Goal: Task Accomplishment & Management: Manage account settings

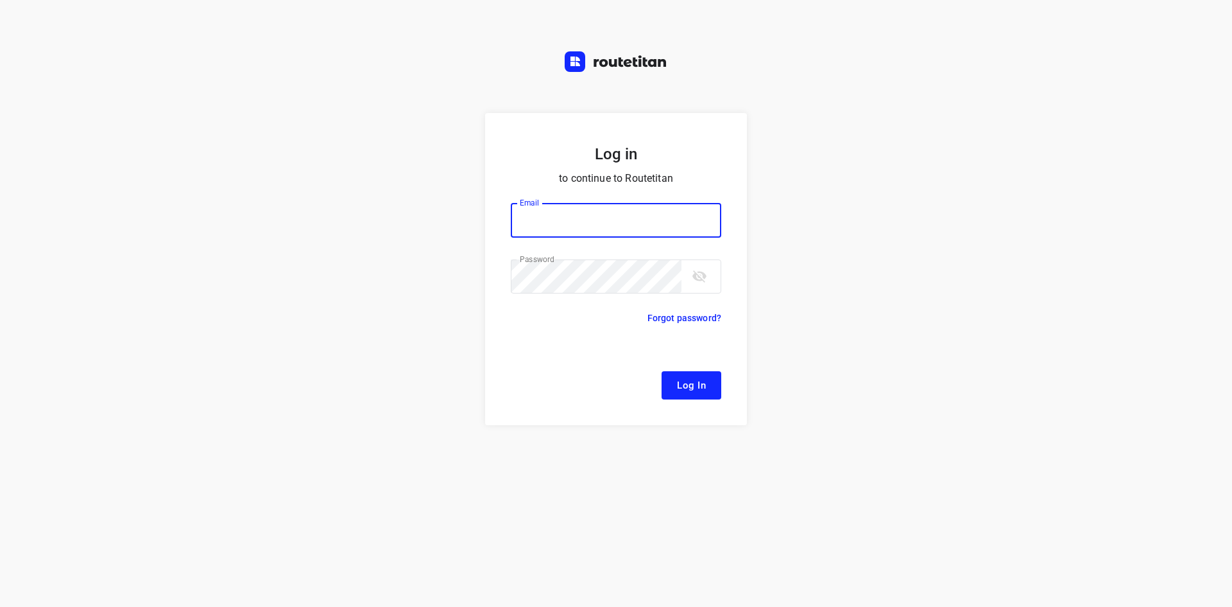
type input "[EMAIL_ADDRESS][DOMAIN_NAME]"
click at [706, 388] on button "Log In" at bounding box center [692, 385] width 60 height 28
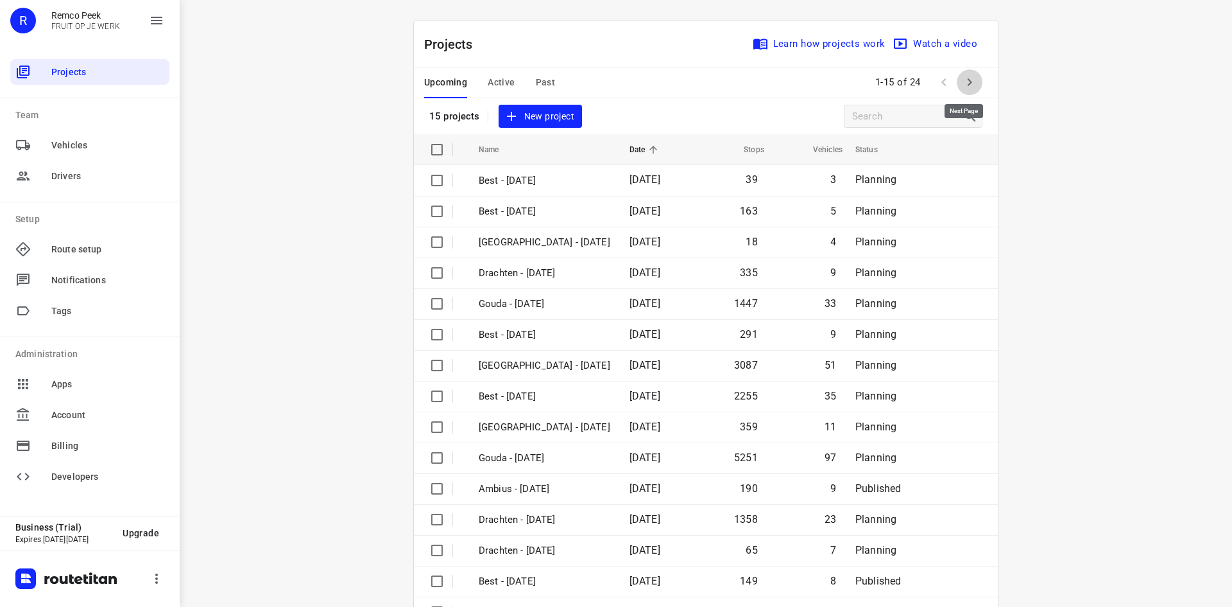
click at [965, 79] on icon "button" at bounding box center [969, 81] width 15 height 15
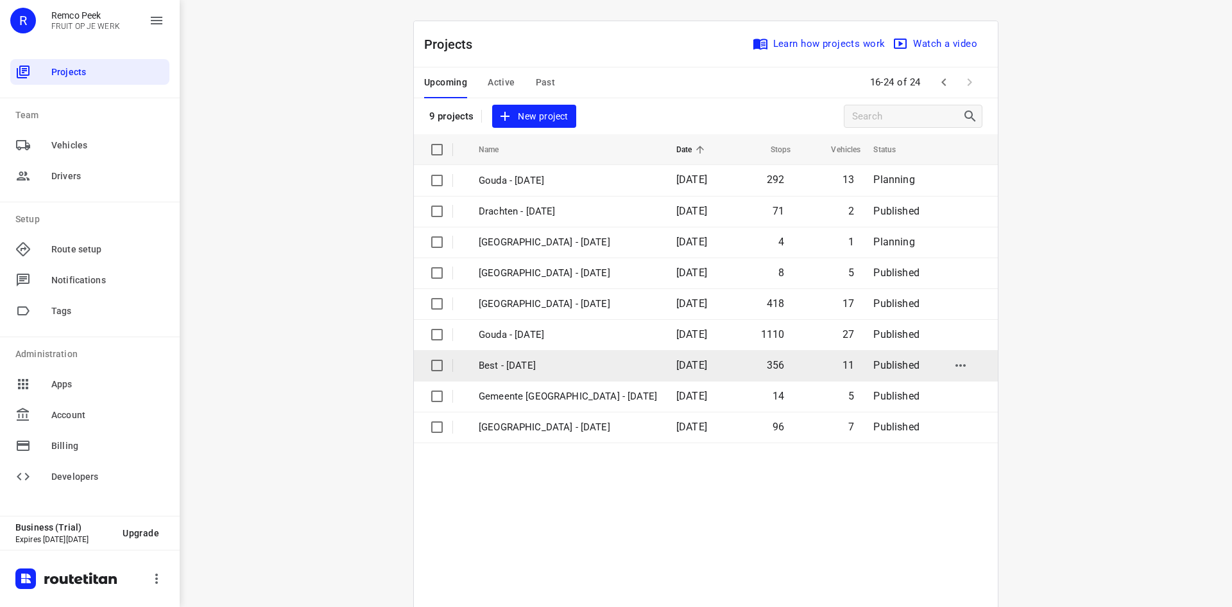
click at [554, 364] on p "Best - [DATE]" at bounding box center [568, 365] width 178 height 15
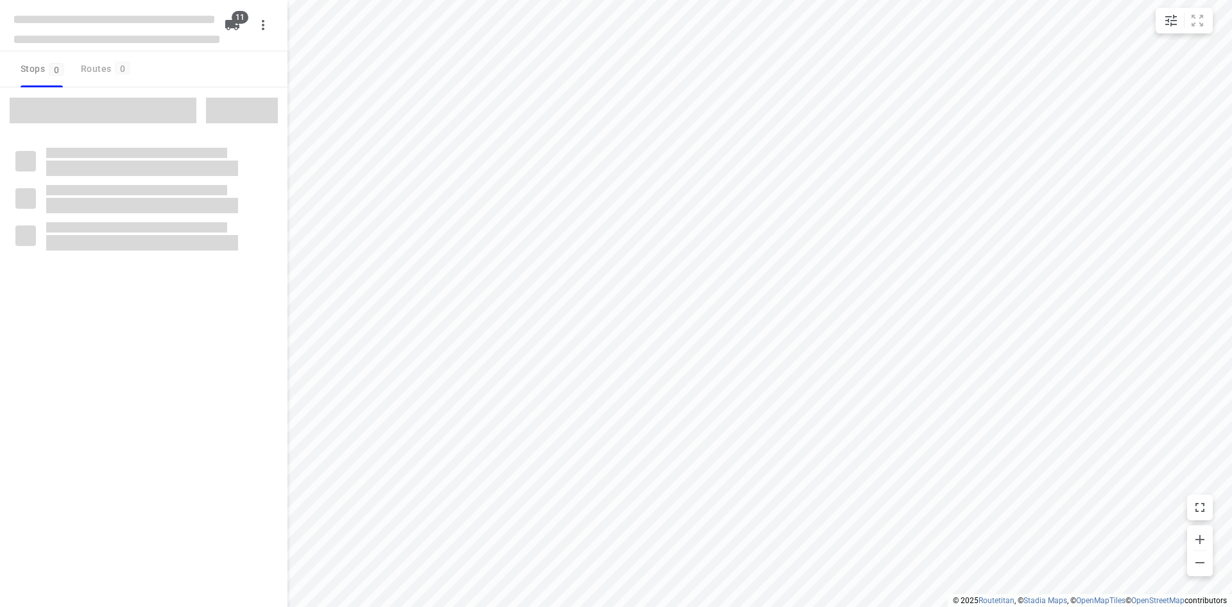
checkbox input "true"
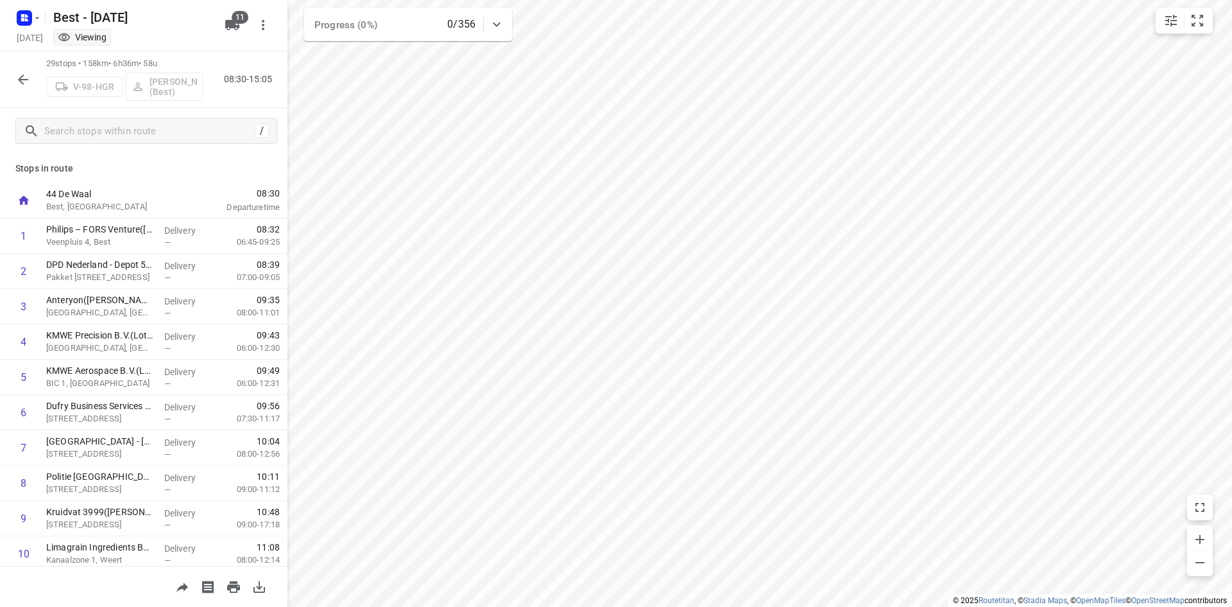
click at [16, 85] on icon "button" at bounding box center [22, 79] width 15 height 15
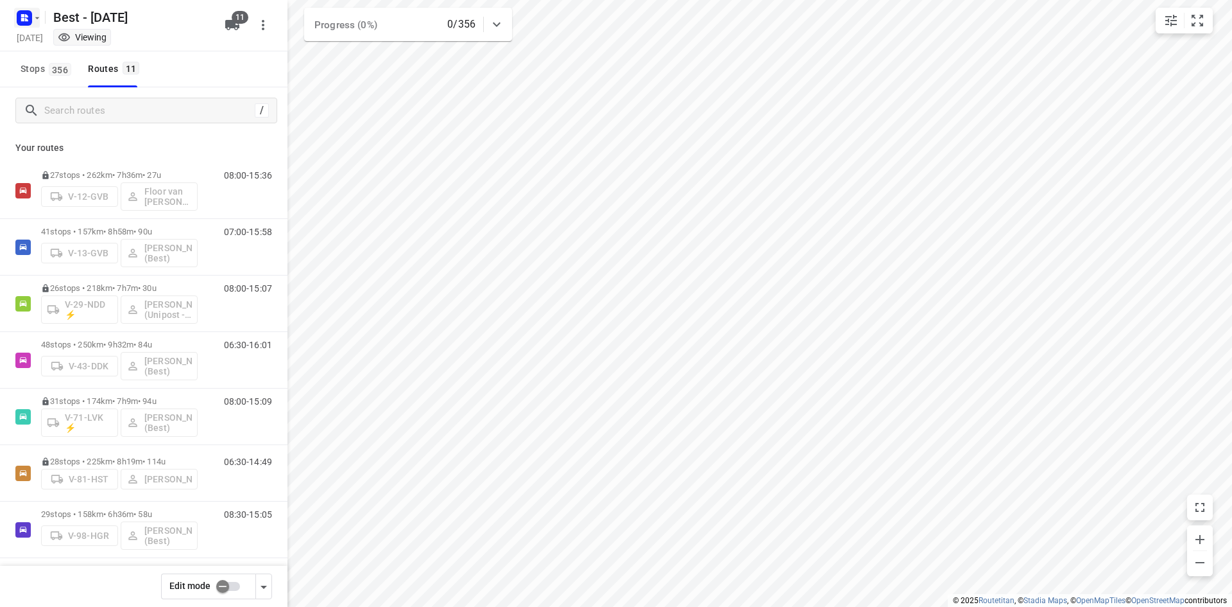
click at [35, 13] on icon "button" at bounding box center [37, 18] width 10 height 10
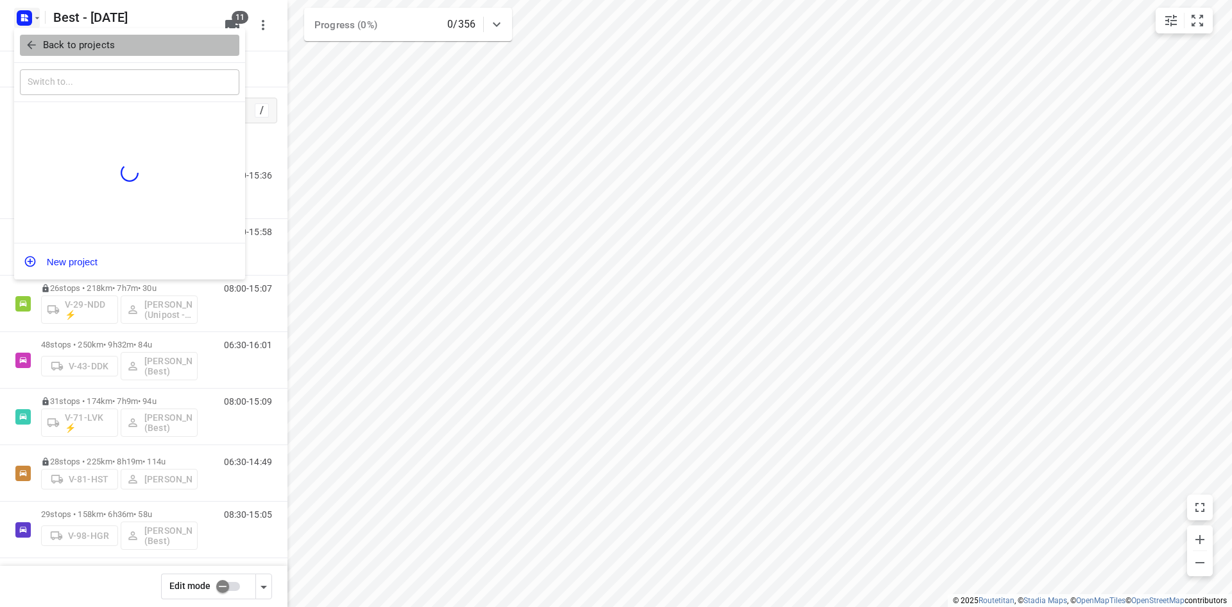
click at [85, 37] on button "Back to projects" at bounding box center [130, 45] width 220 height 21
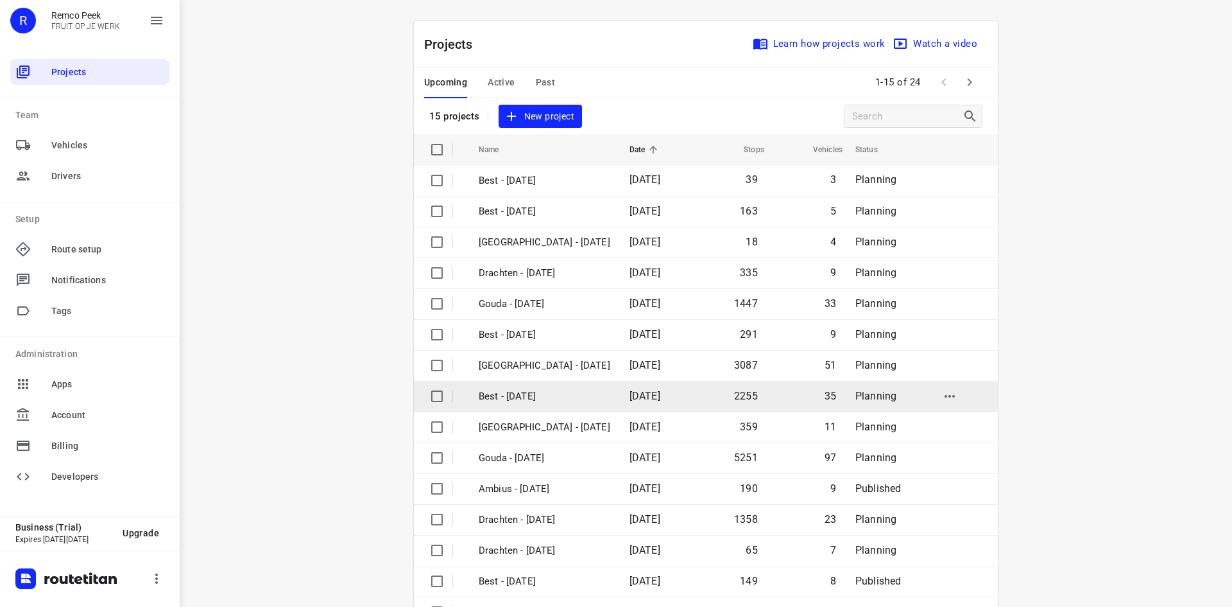
scroll to position [42, 0]
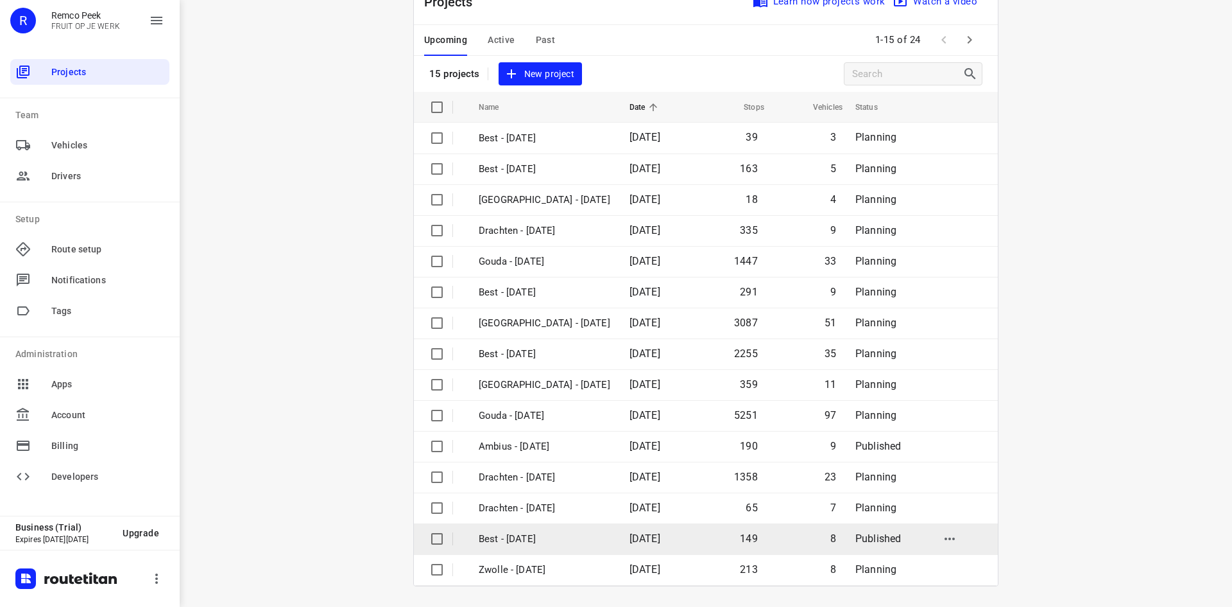
click at [575, 544] on td "Best - [DATE]" at bounding box center [542, 538] width 153 height 31
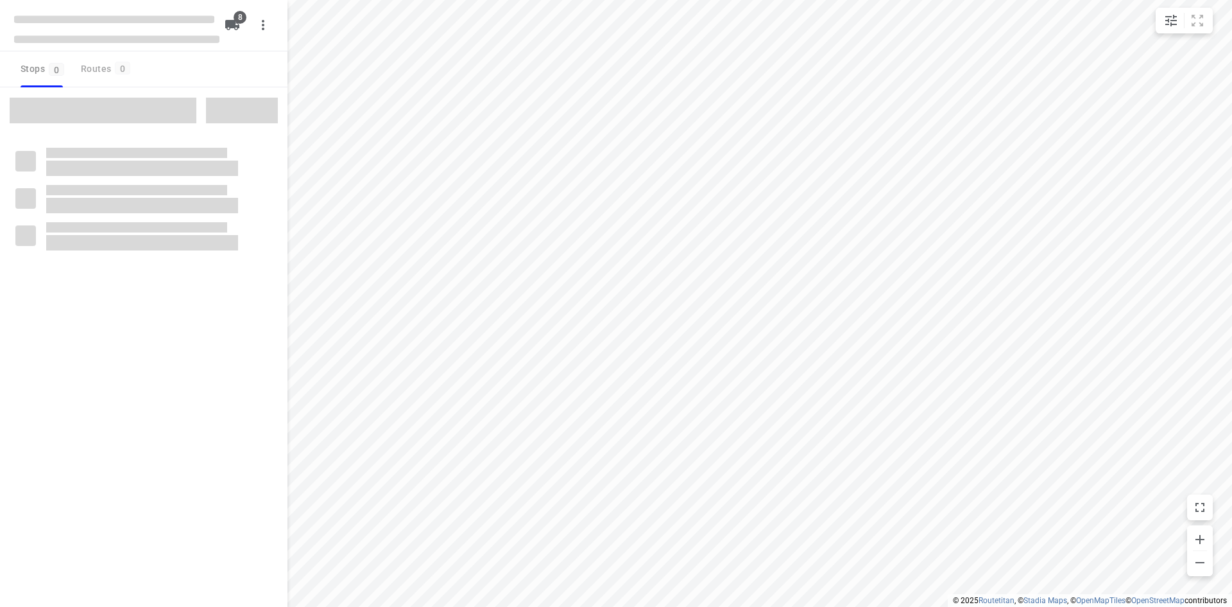
checkbox input "true"
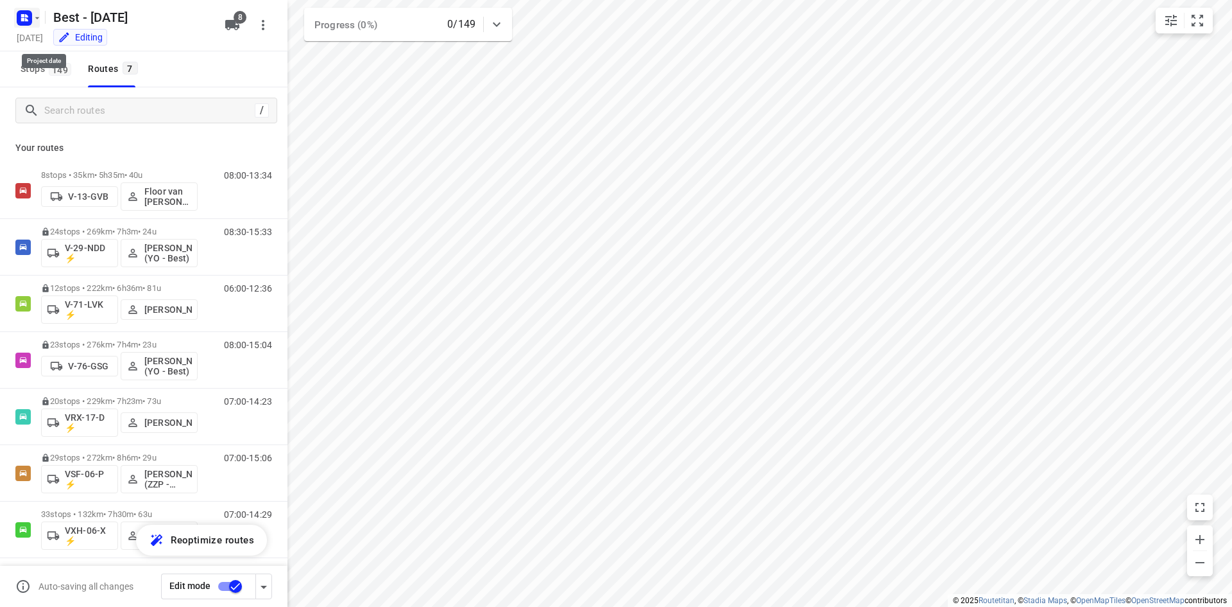
click at [40, 13] on icon "button" at bounding box center [37, 18] width 10 height 10
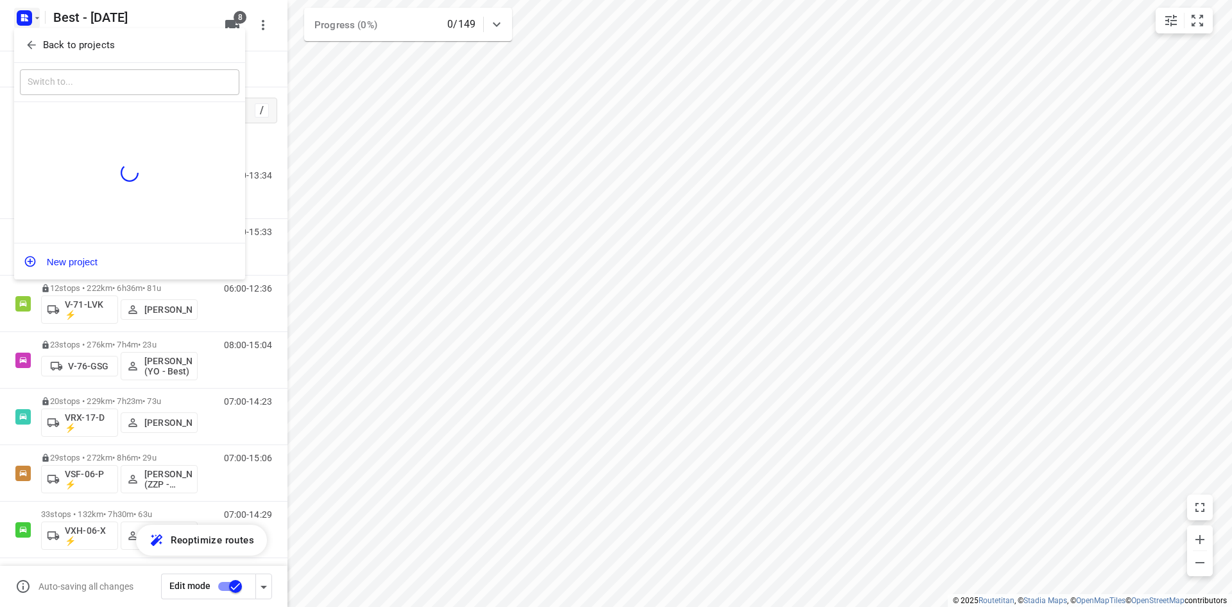
click at [144, 51] on span "Back to projects" at bounding box center [129, 45] width 209 height 15
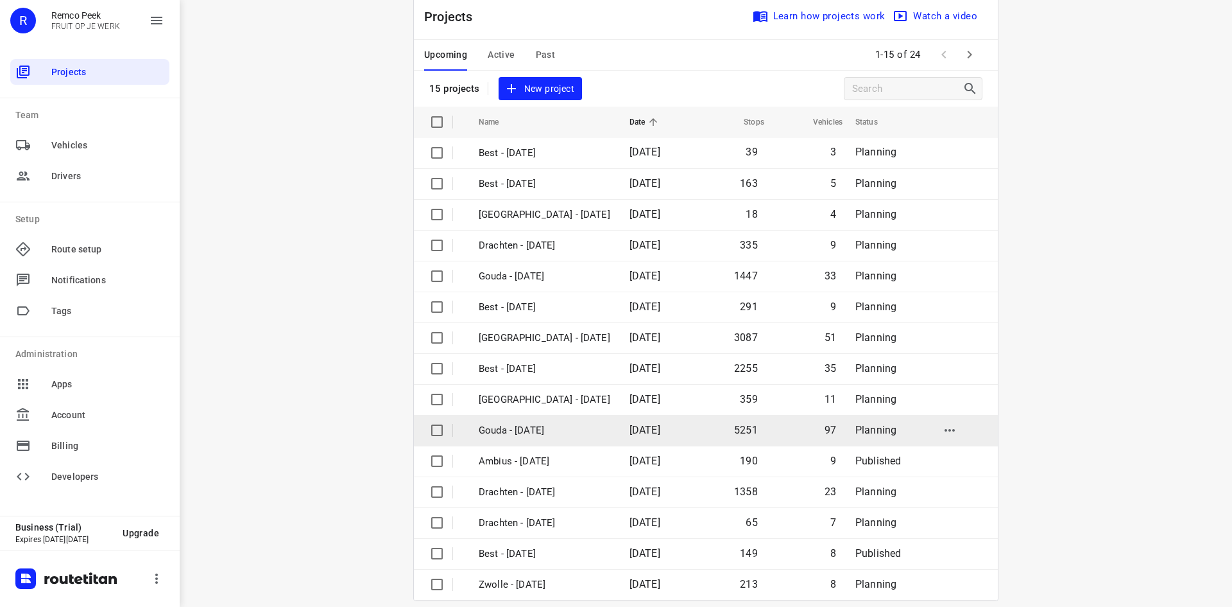
scroll to position [42, 0]
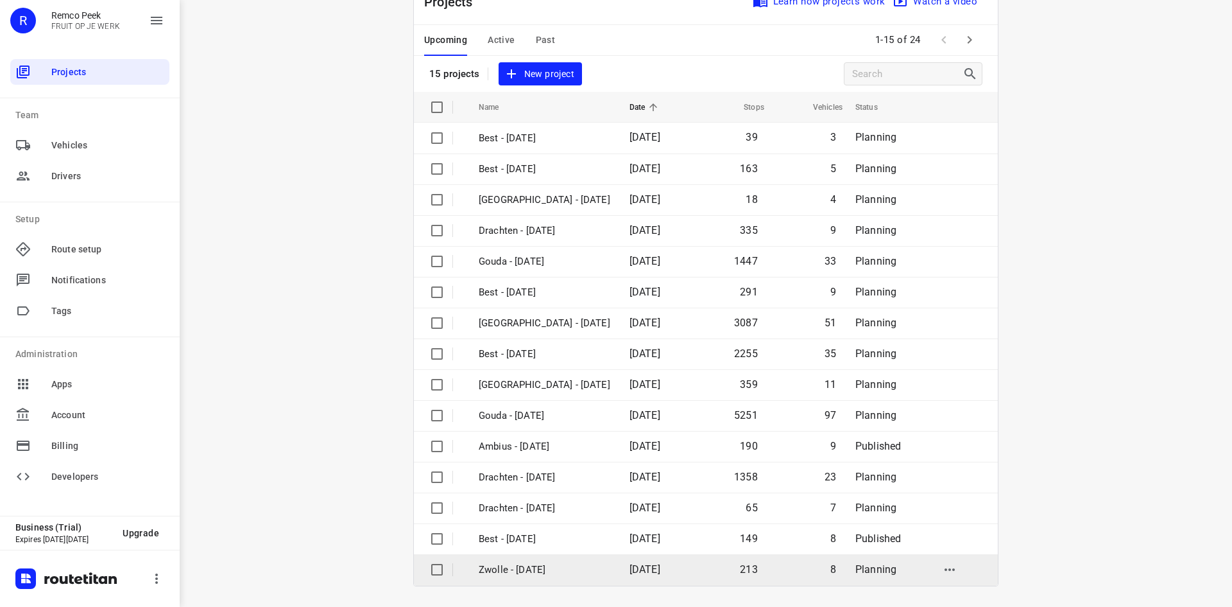
click at [532, 567] on p "Zwolle - [DATE]" at bounding box center [545, 569] width 132 height 15
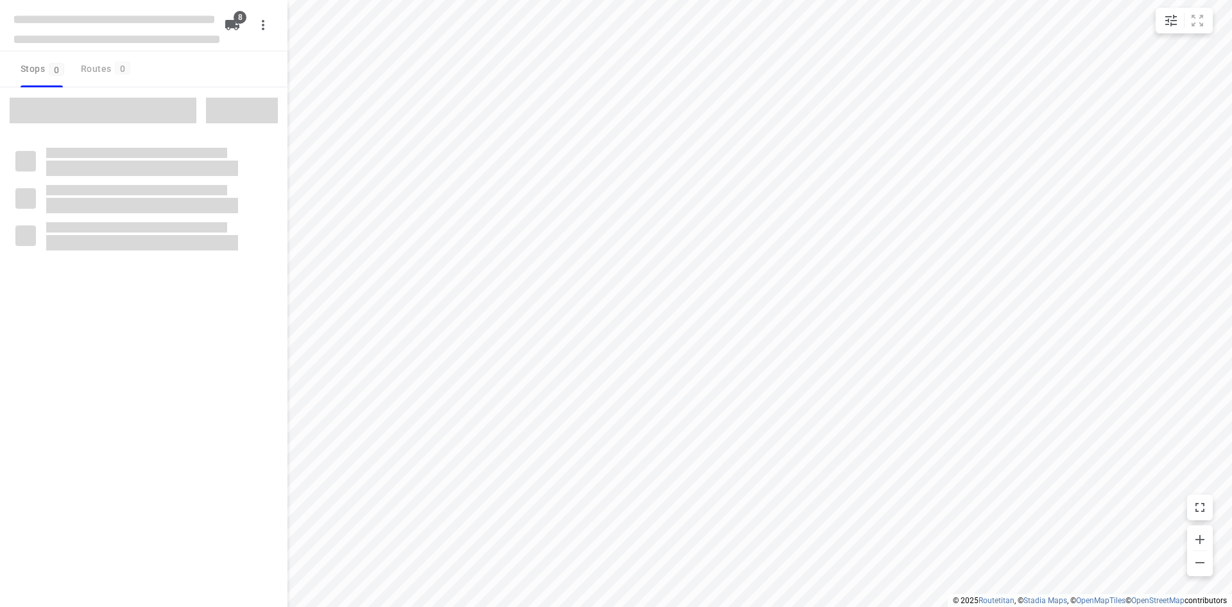
checkbox input "true"
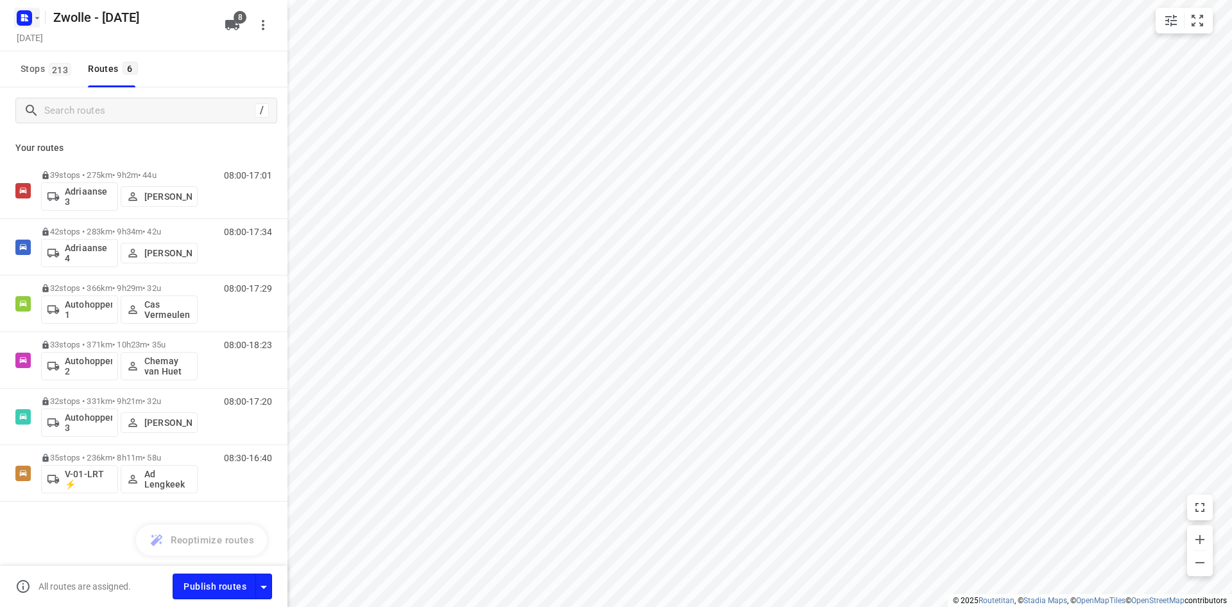
click at [42, 17] on icon "button" at bounding box center [37, 18] width 10 height 10
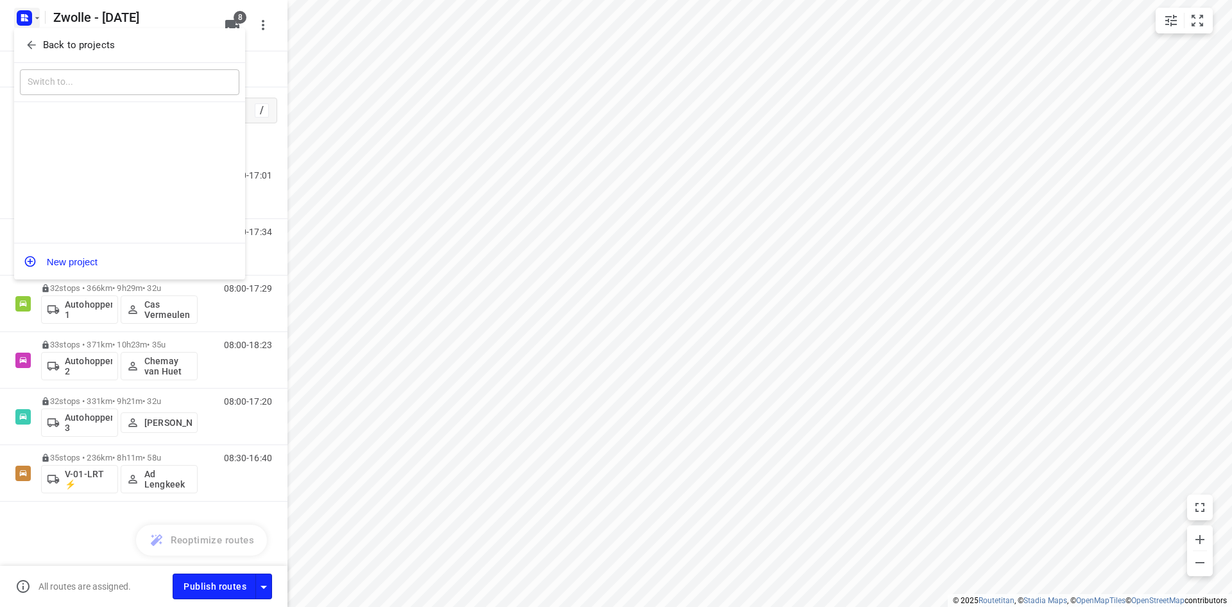
click at [80, 55] on button "Back to projects" at bounding box center [130, 45] width 220 height 21
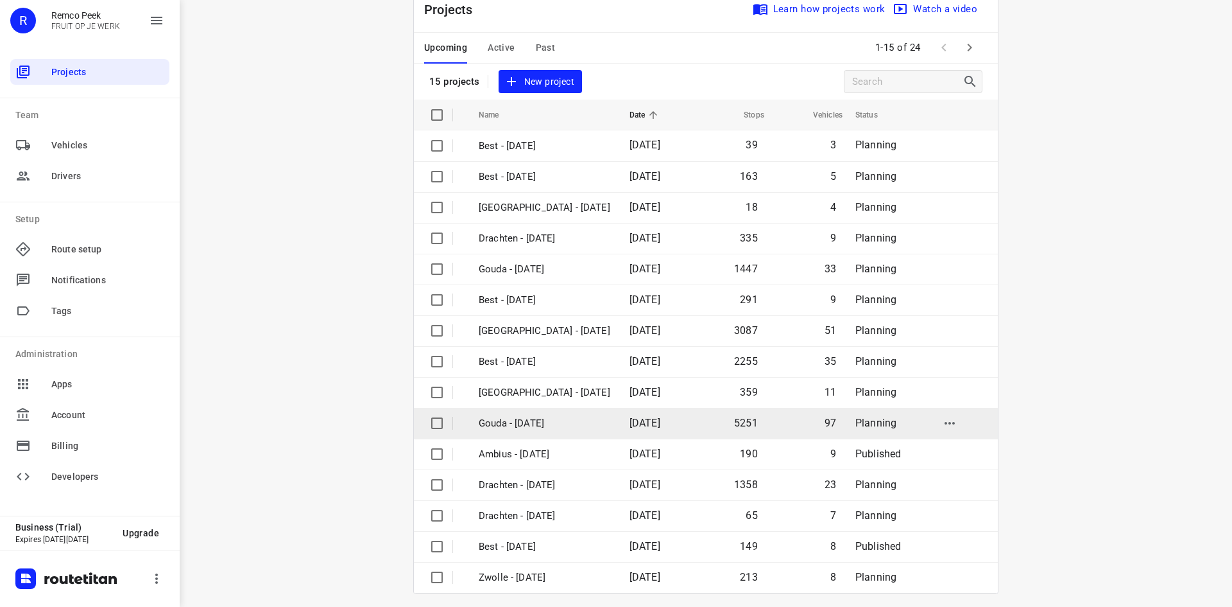
scroll to position [42, 0]
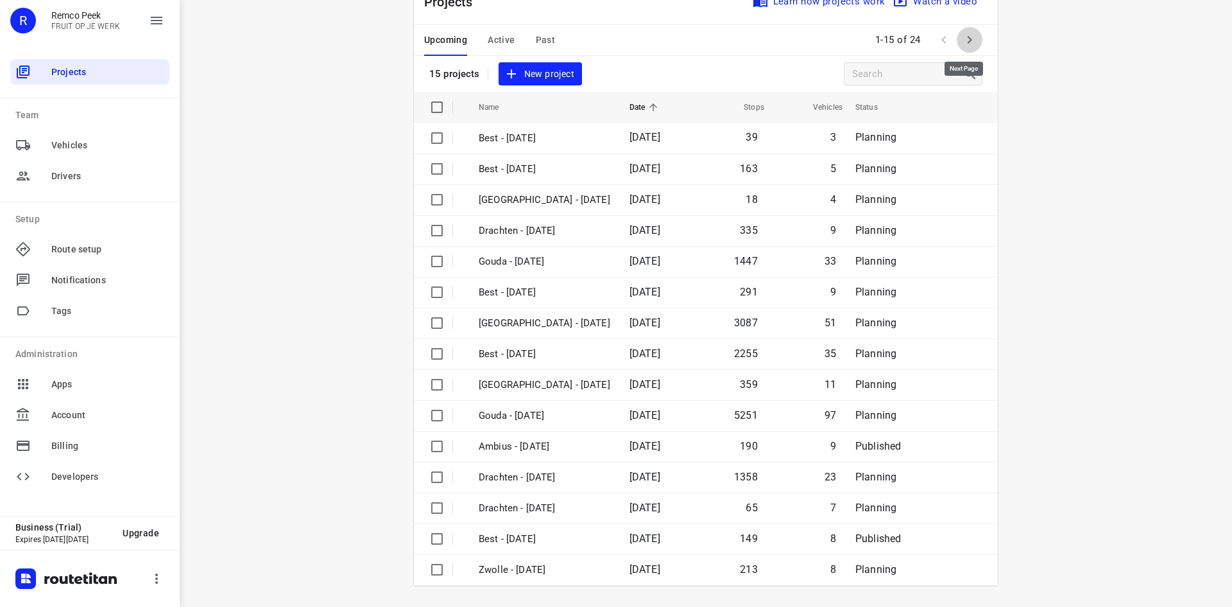
click at [969, 40] on icon "button" at bounding box center [969, 39] width 15 height 15
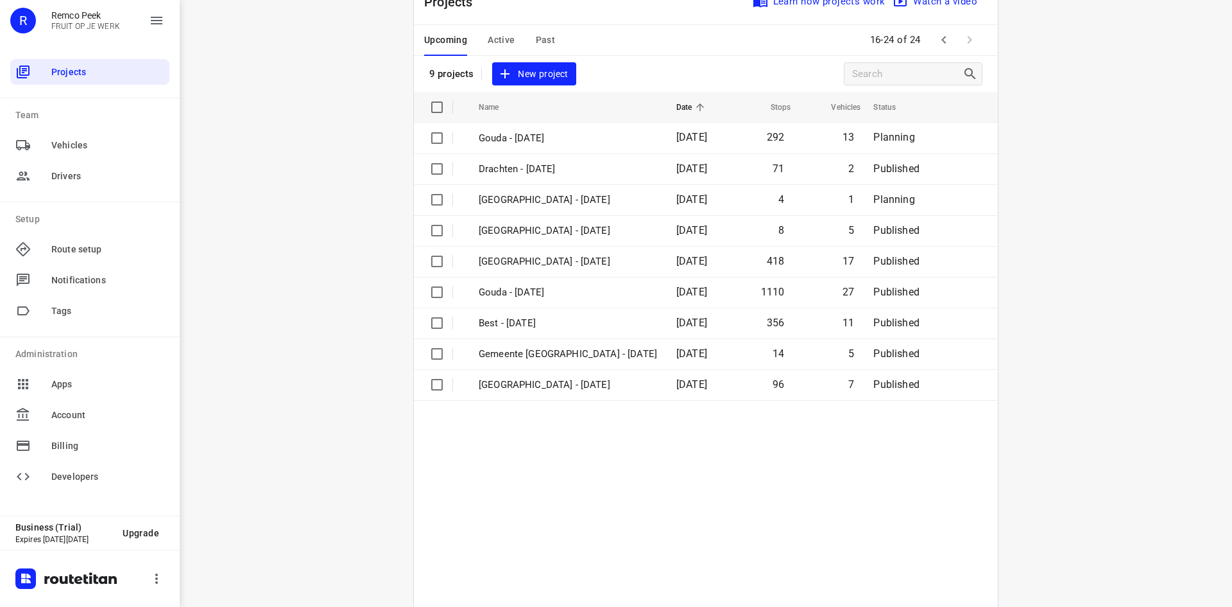
scroll to position [0, 0]
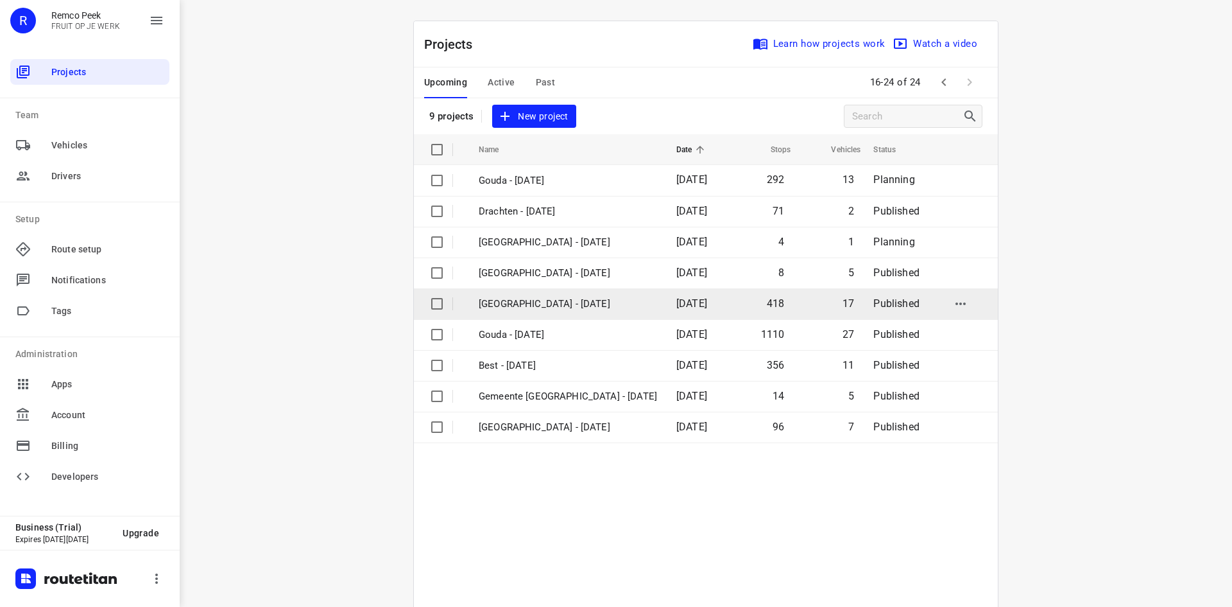
click at [555, 314] on td "[GEOGRAPHIC_DATA] - [DATE]" at bounding box center [566, 303] width 200 height 31
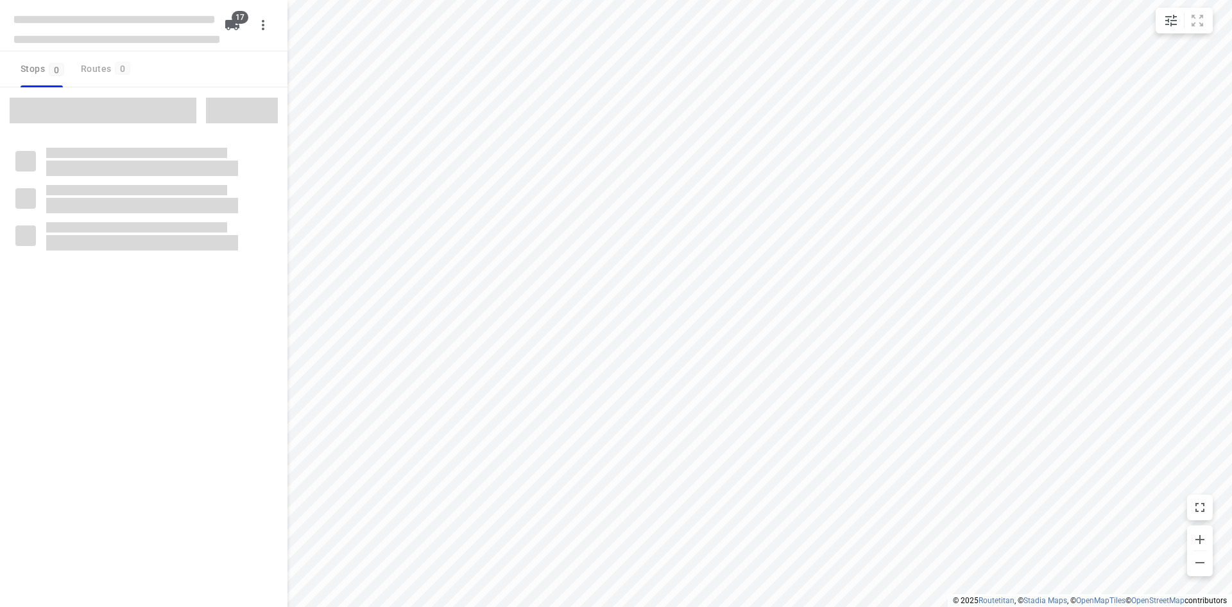
checkbox input "true"
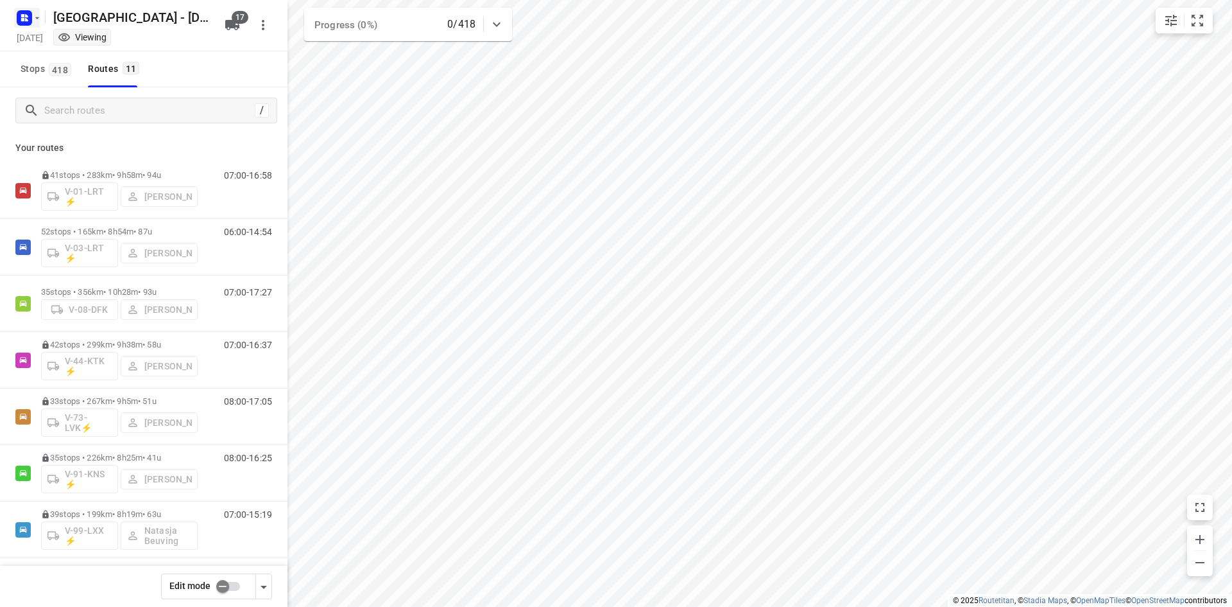
click at [33, 21] on icon "button" at bounding box center [37, 18] width 10 height 10
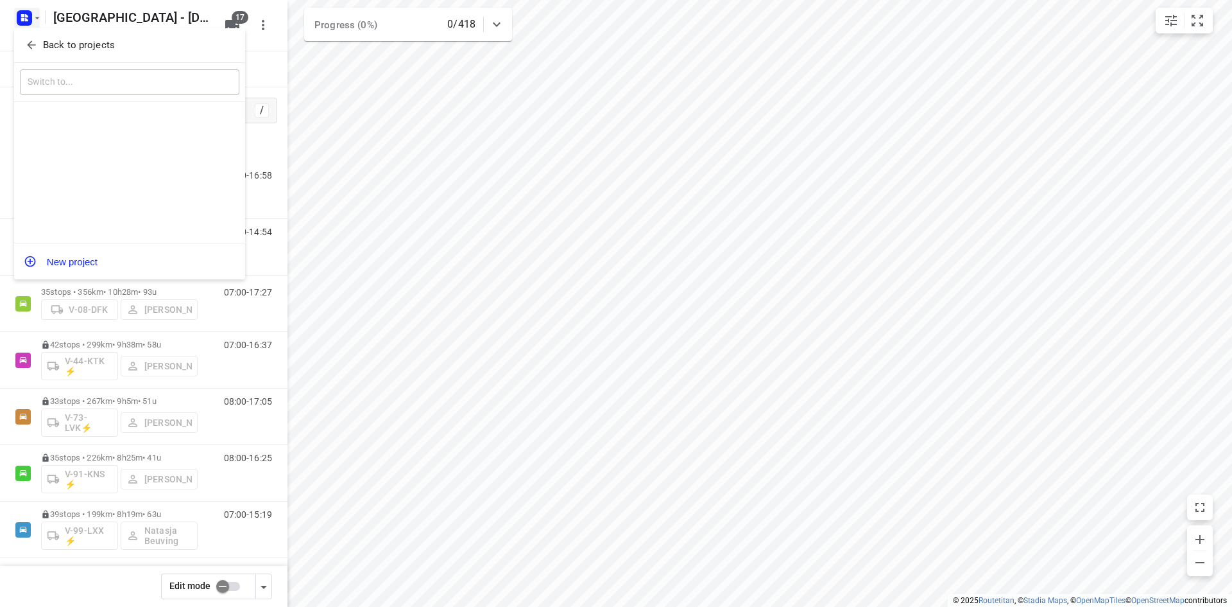
click at [75, 33] on div "Back to projects" at bounding box center [129, 45] width 231 height 35
click at [88, 43] on p "Back to projects" at bounding box center [79, 45] width 72 height 15
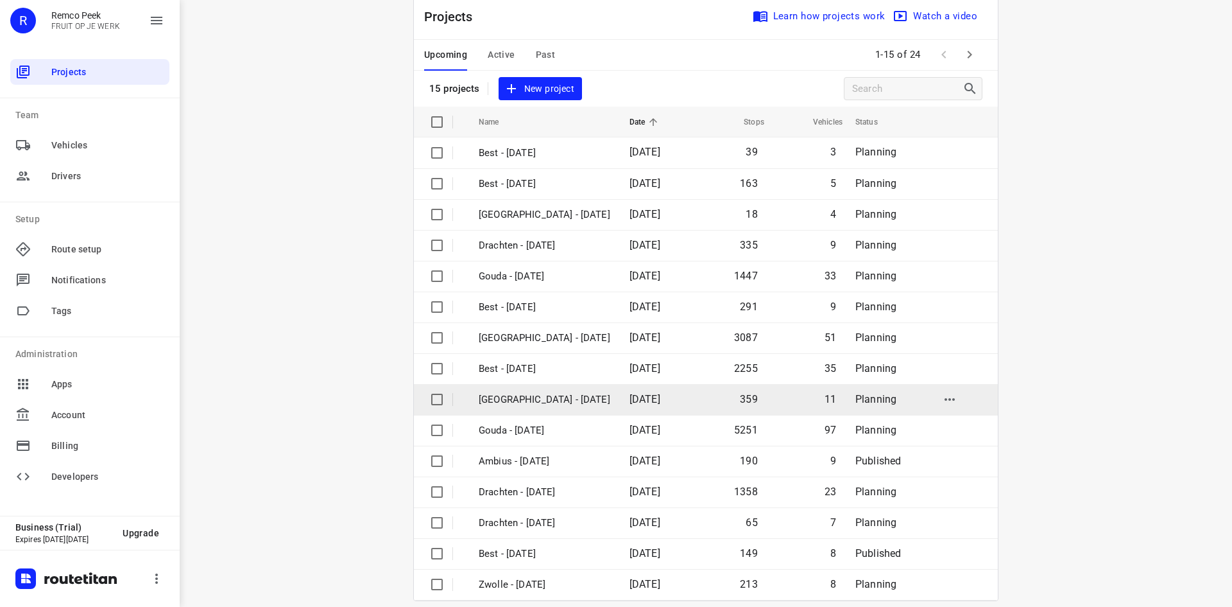
scroll to position [42, 0]
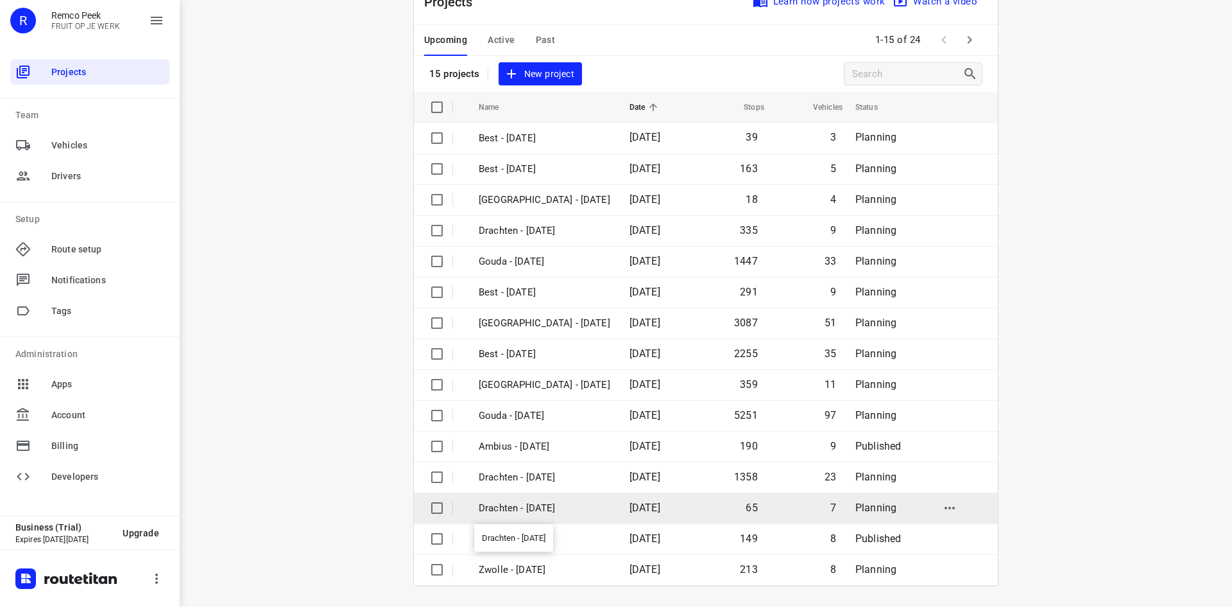
click at [563, 507] on p "Drachten - [DATE]" at bounding box center [545, 508] width 132 height 15
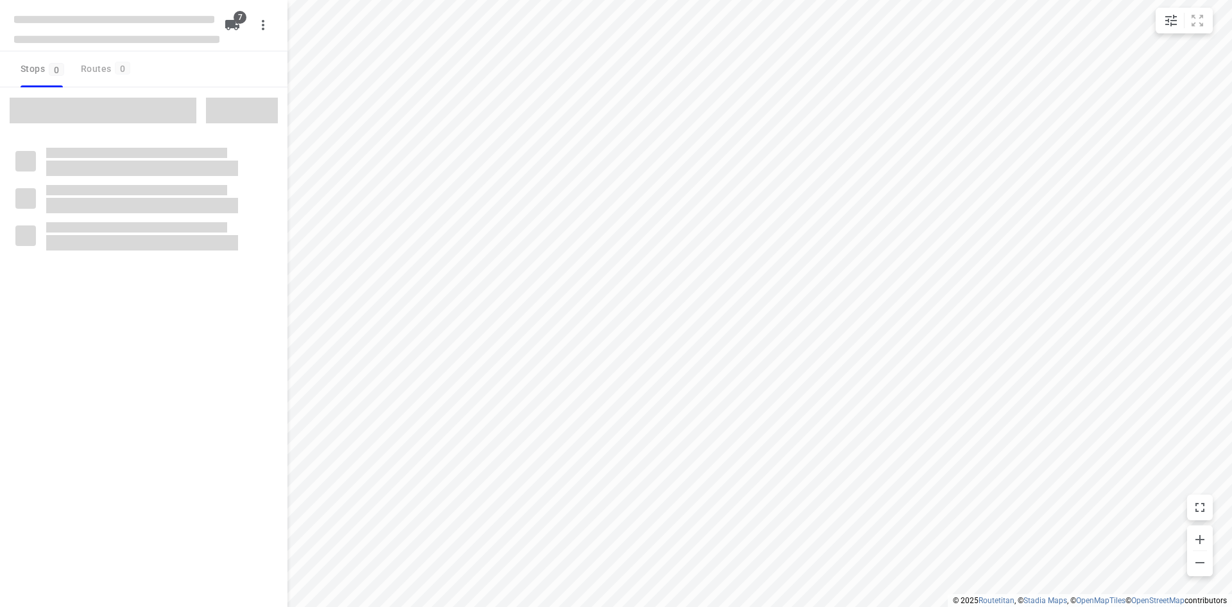
checkbox input "true"
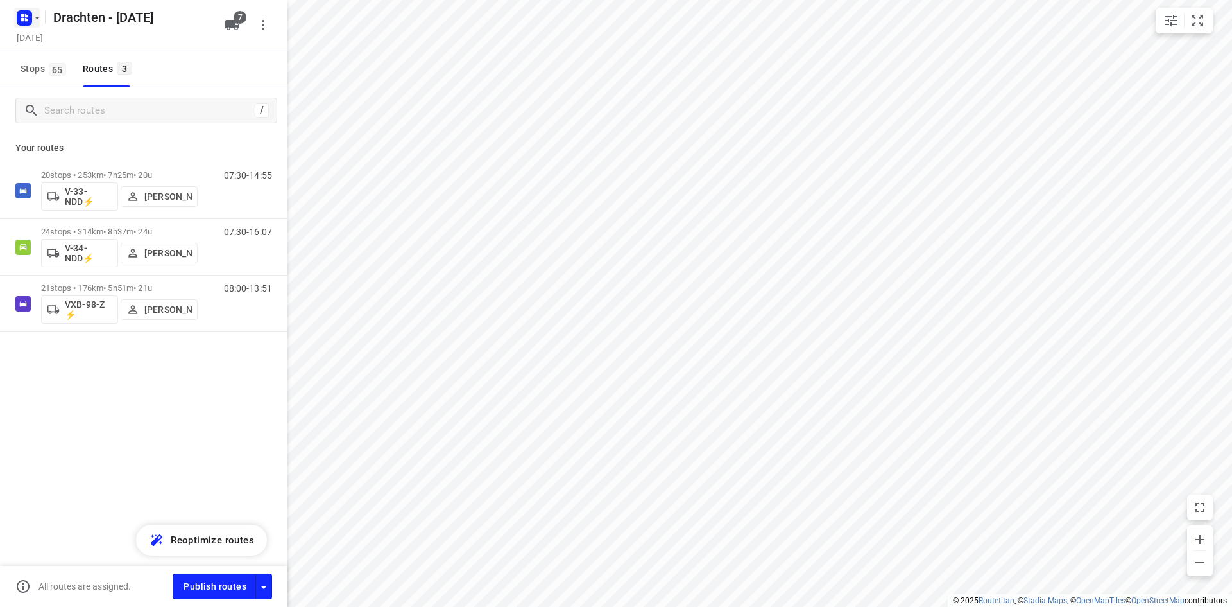
click at [21, 19] on rect "button" at bounding box center [24, 17] width 15 height 15
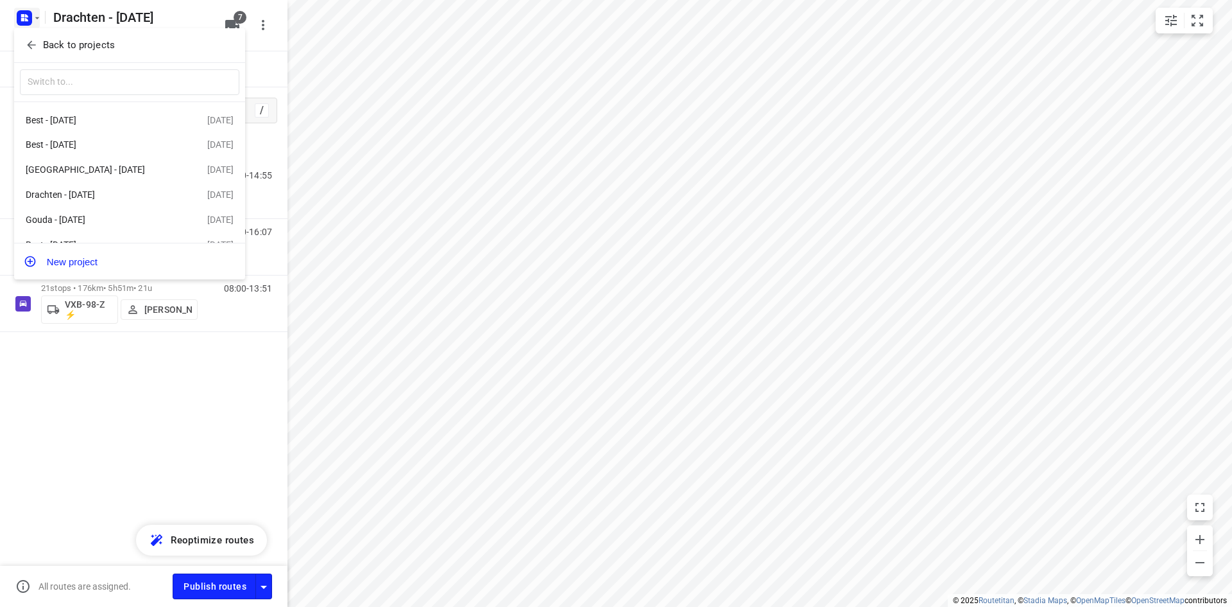
click at [455, 259] on div at bounding box center [616, 303] width 1232 height 607
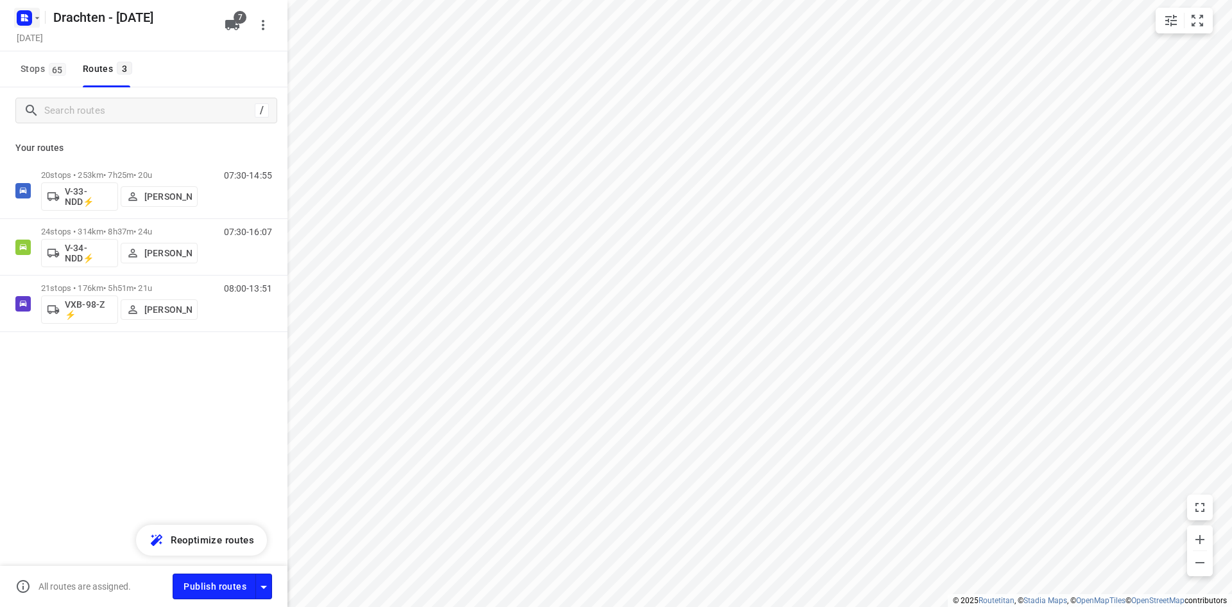
click at [21, 19] on rect "button" at bounding box center [24, 17] width 15 height 15
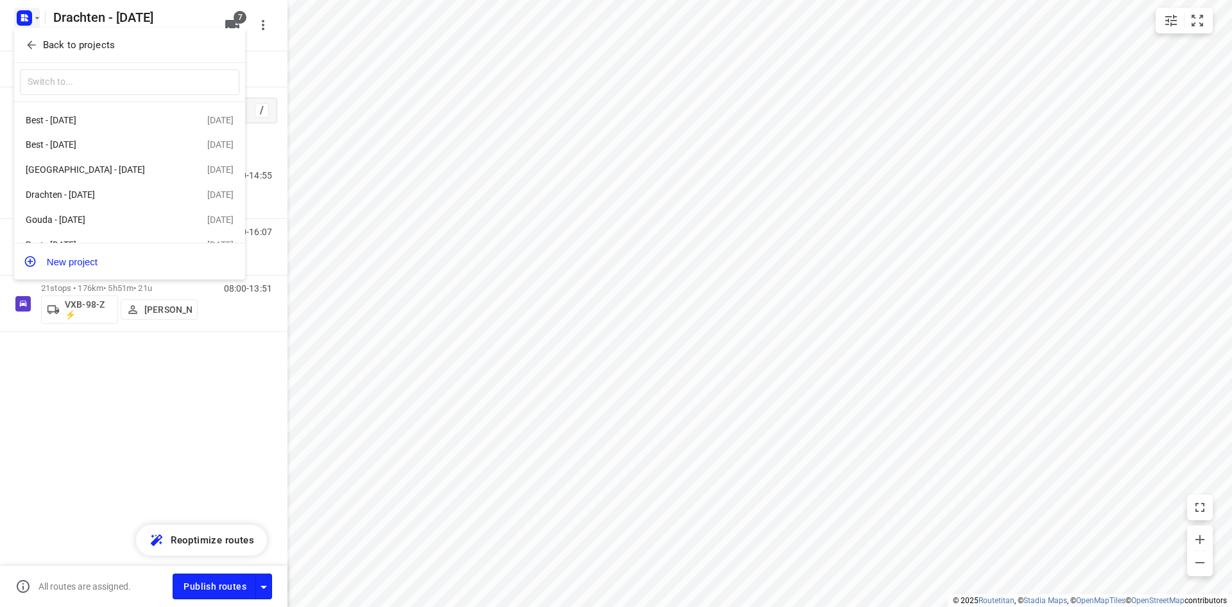
click at [24, 41] on button "Back to projects" at bounding box center [130, 45] width 220 height 21
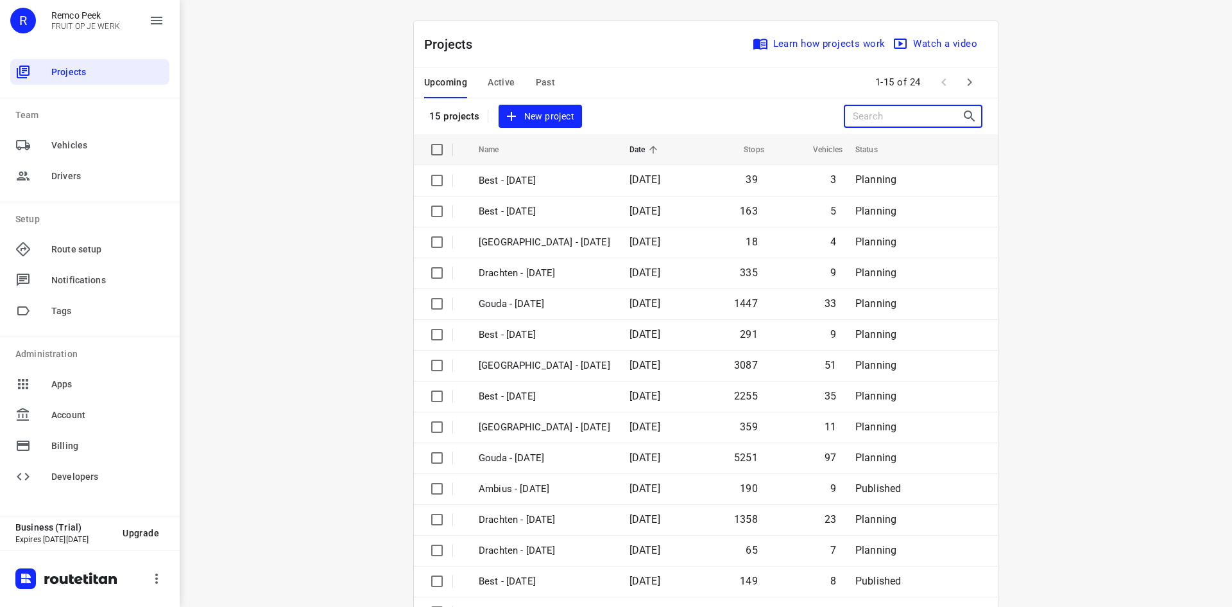
click at [877, 121] on input "Search projects" at bounding box center [907, 117] width 109 height 20
click at [873, 117] on input "Search projects" at bounding box center [907, 117] width 109 height 20
click at [967, 83] on icon "button" at bounding box center [969, 81] width 15 height 15
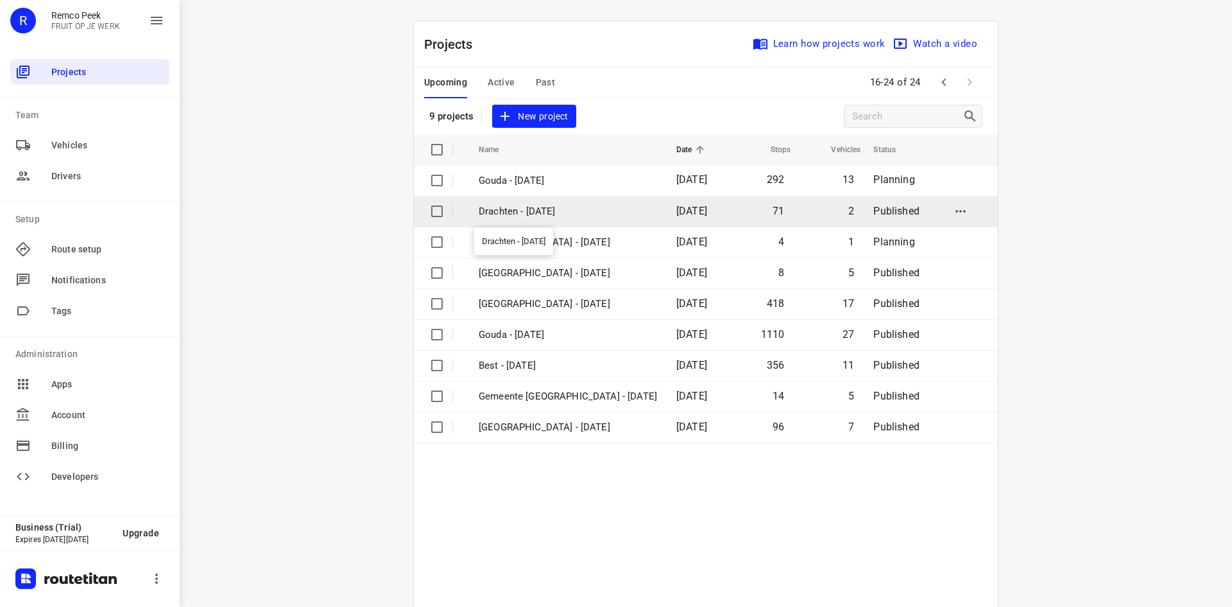
click at [539, 210] on p "Drachten - [DATE]" at bounding box center [568, 211] width 178 height 15
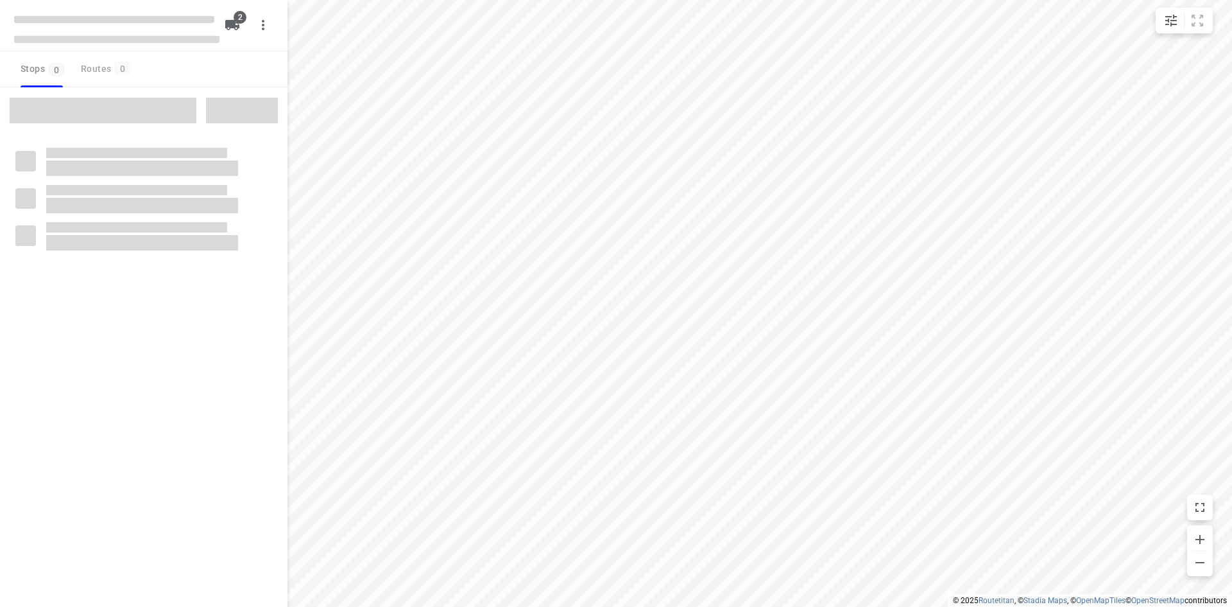
checkbox input "true"
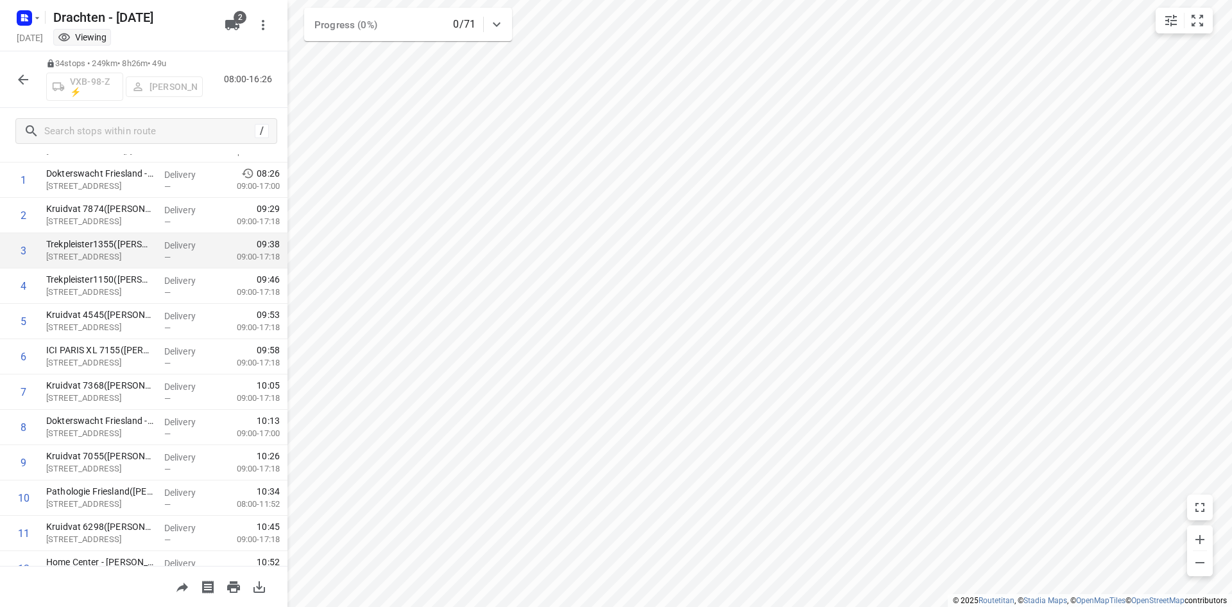
scroll to position [51, 0]
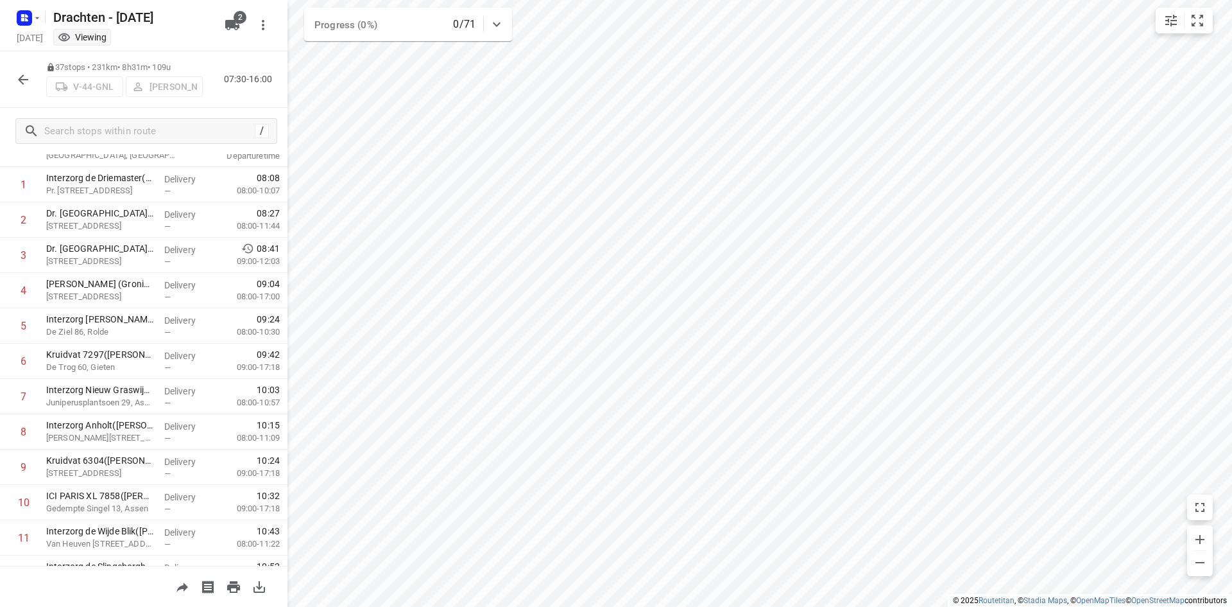
click at [15, 83] on icon "button" at bounding box center [22, 79] width 15 height 15
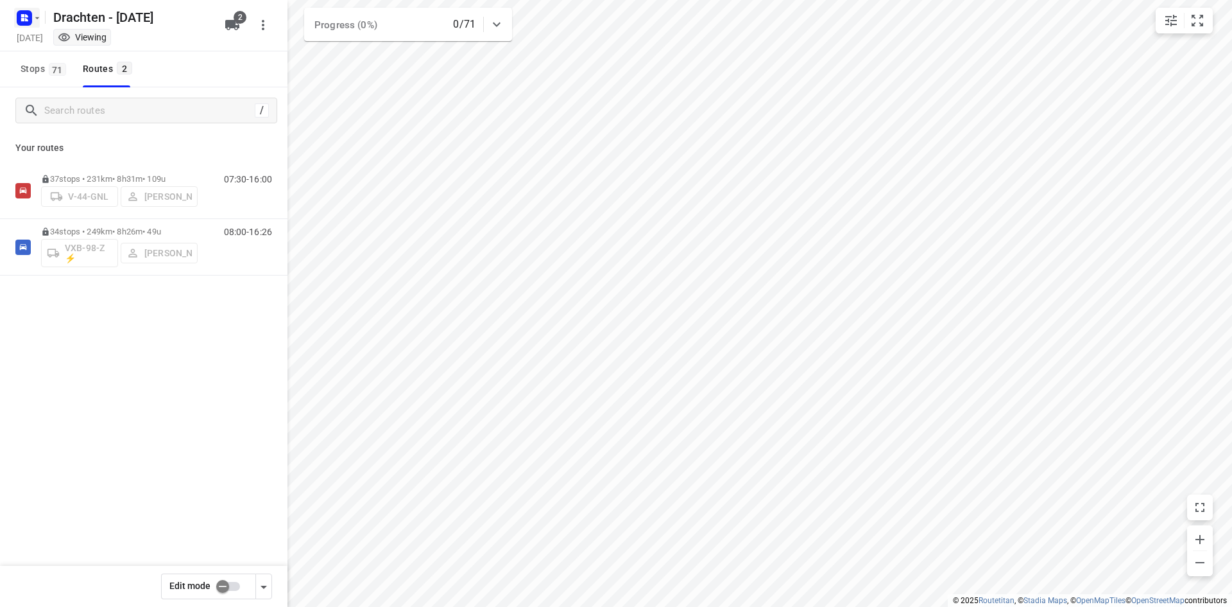
click at [33, 20] on icon "button" at bounding box center [37, 18] width 10 height 10
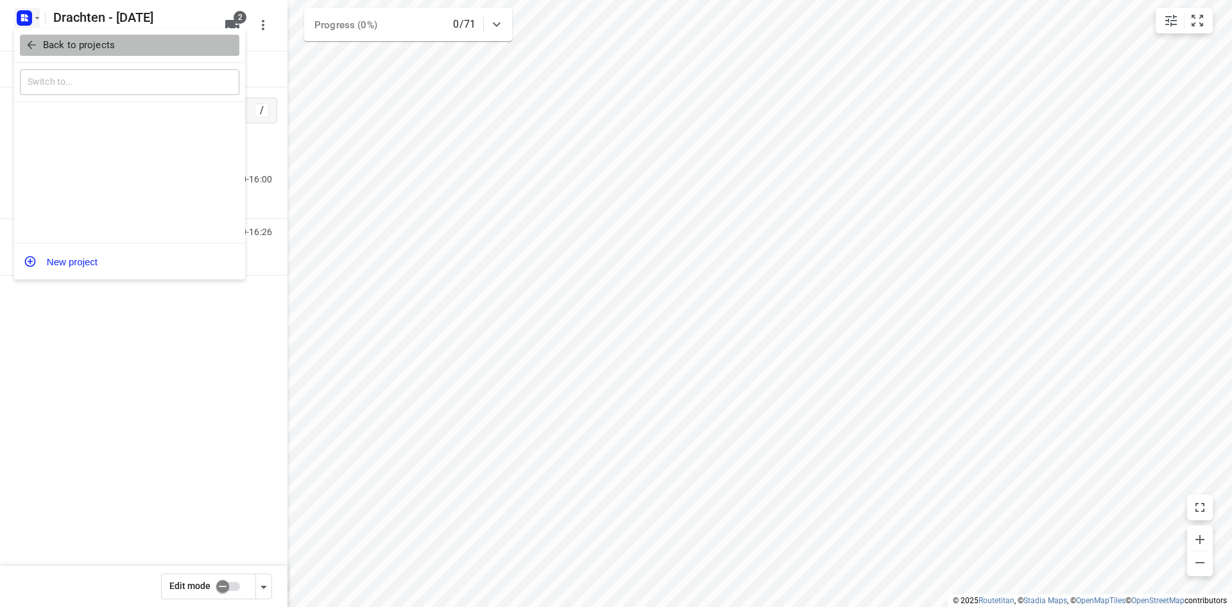
click at [94, 52] on p "Back to projects" at bounding box center [79, 45] width 72 height 15
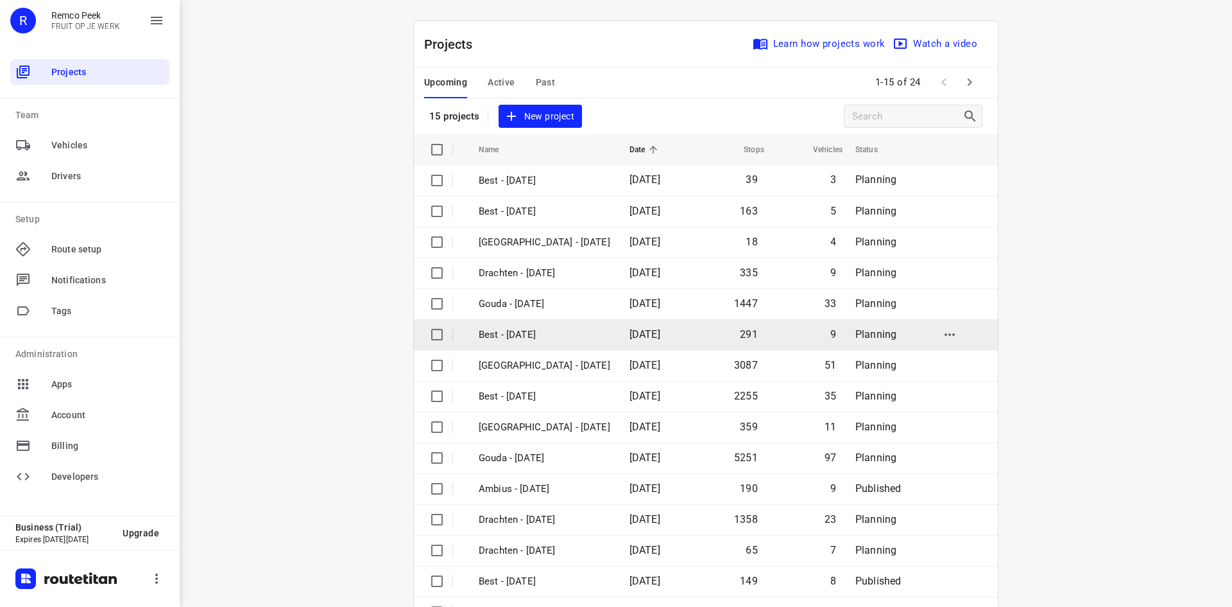
scroll to position [42, 0]
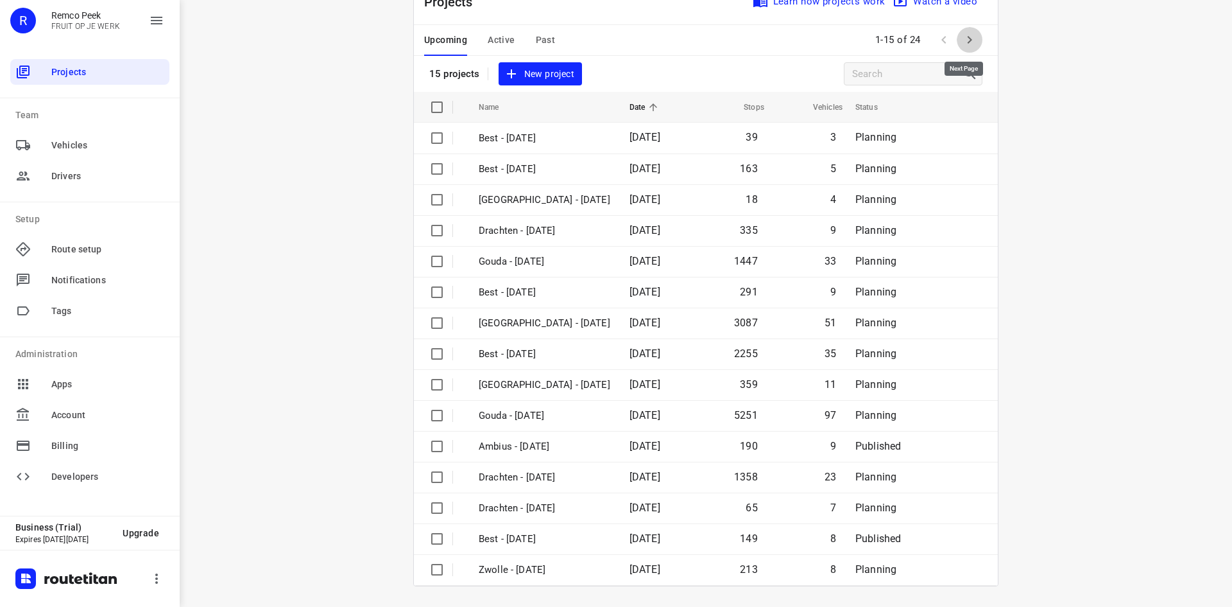
click at [971, 39] on icon "button" at bounding box center [969, 39] width 15 height 15
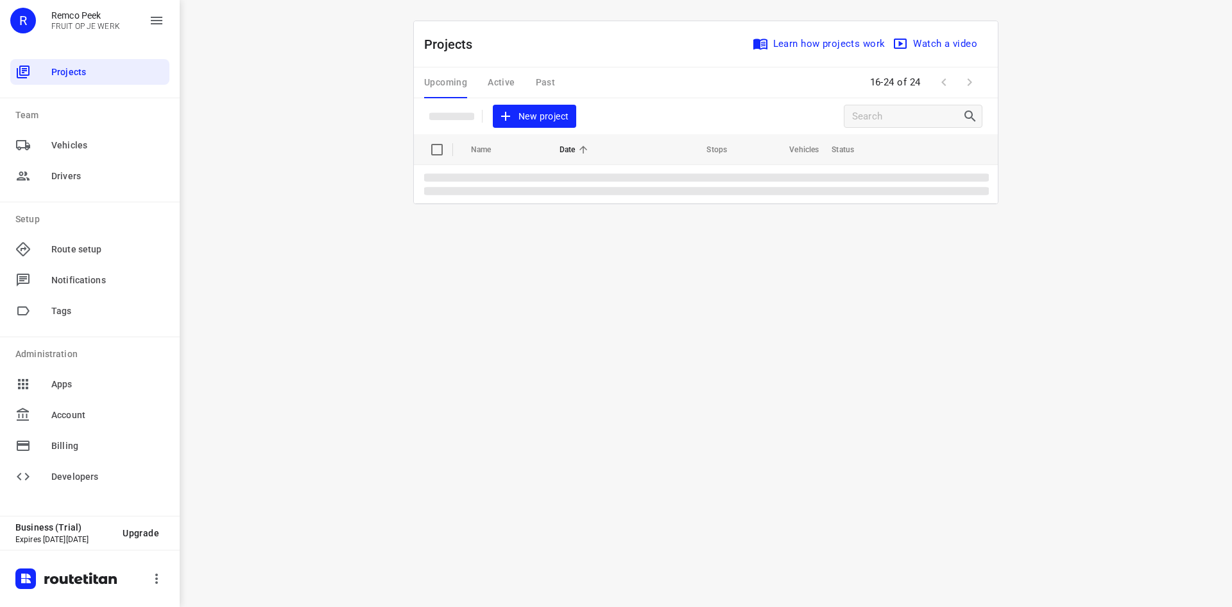
scroll to position [0, 0]
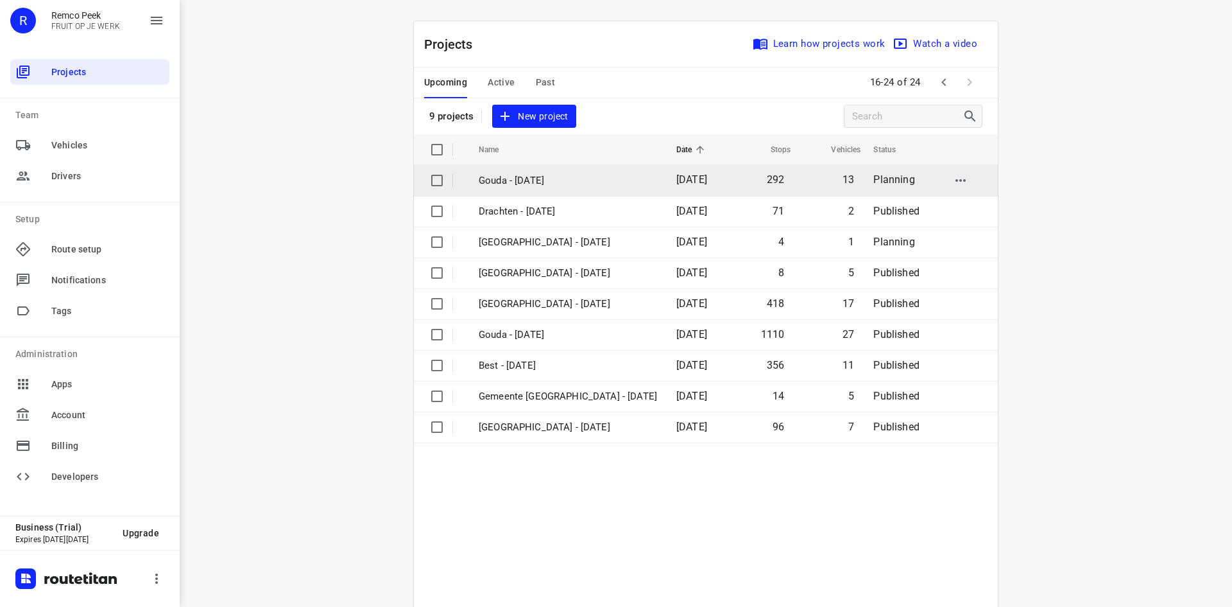
click at [547, 189] on td "Gouda - [DATE]" at bounding box center [566, 180] width 200 height 31
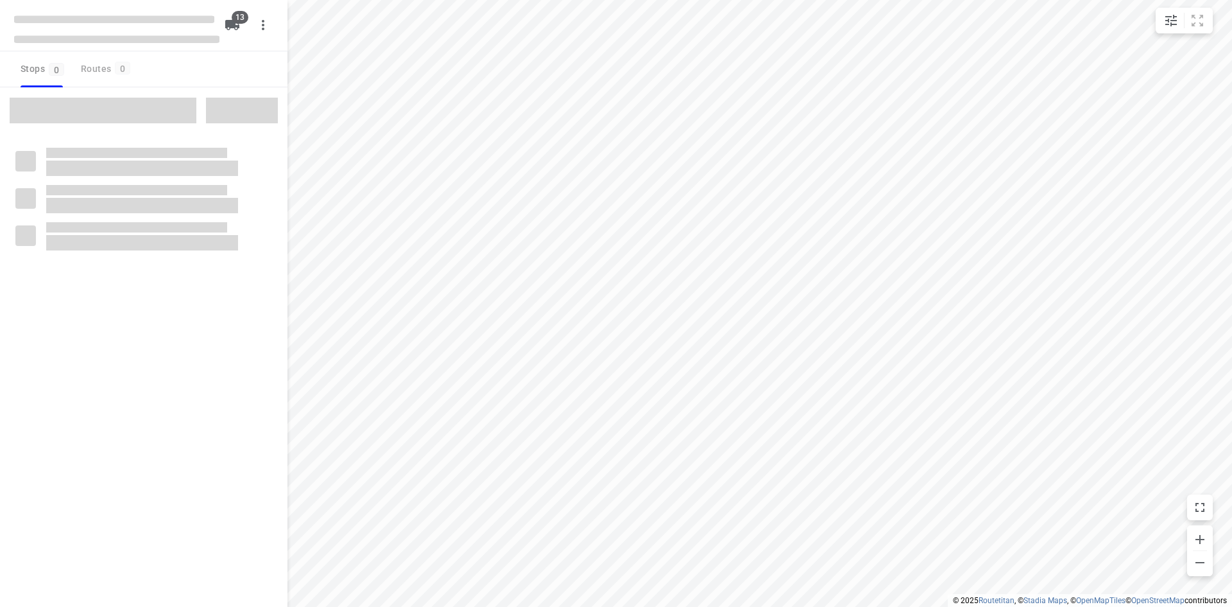
checkbox input "true"
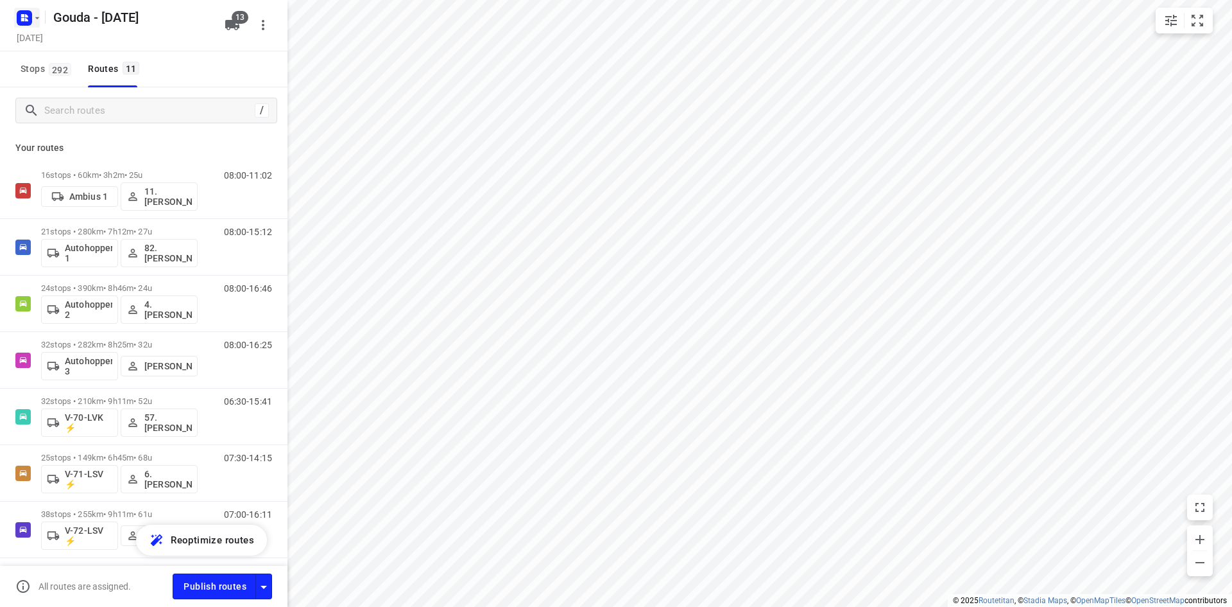
click at [28, 18] on rect "button" at bounding box center [24, 17] width 15 height 15
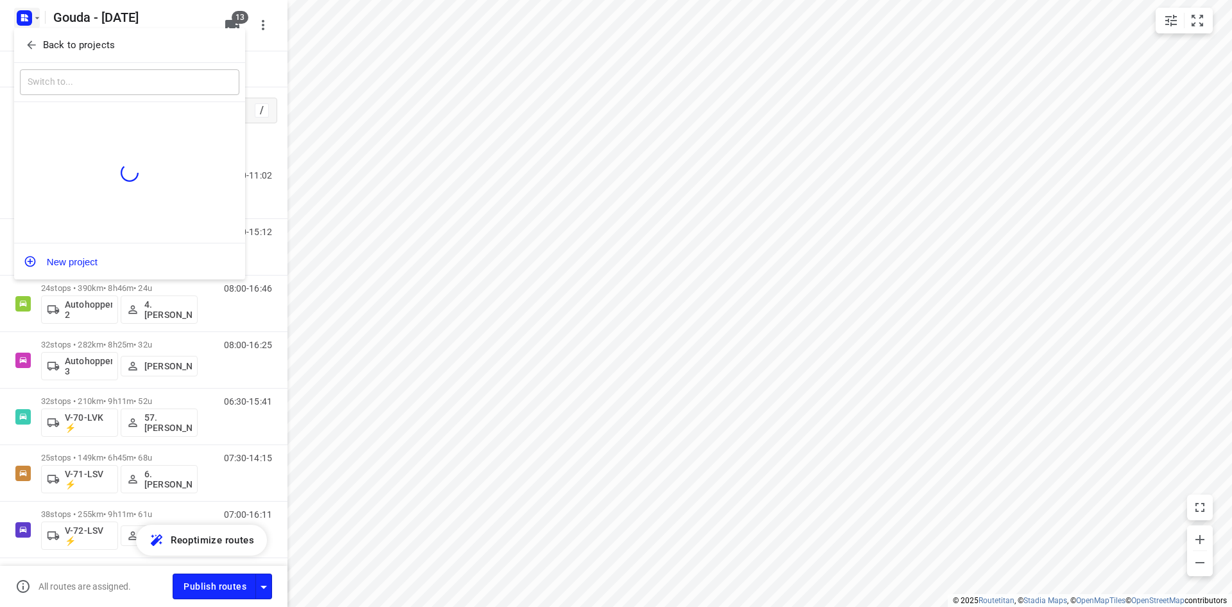
click at [52, 43] on p "Back to projects" at bounding box center [79, 45] width 72 height 15
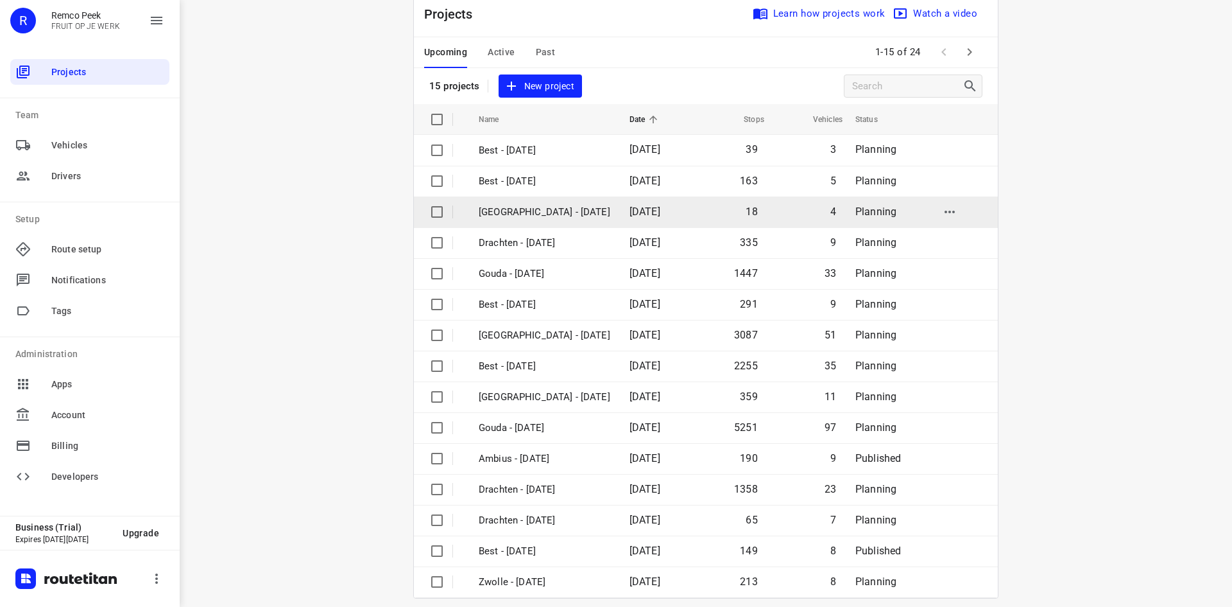
scroll to position [42, 0]
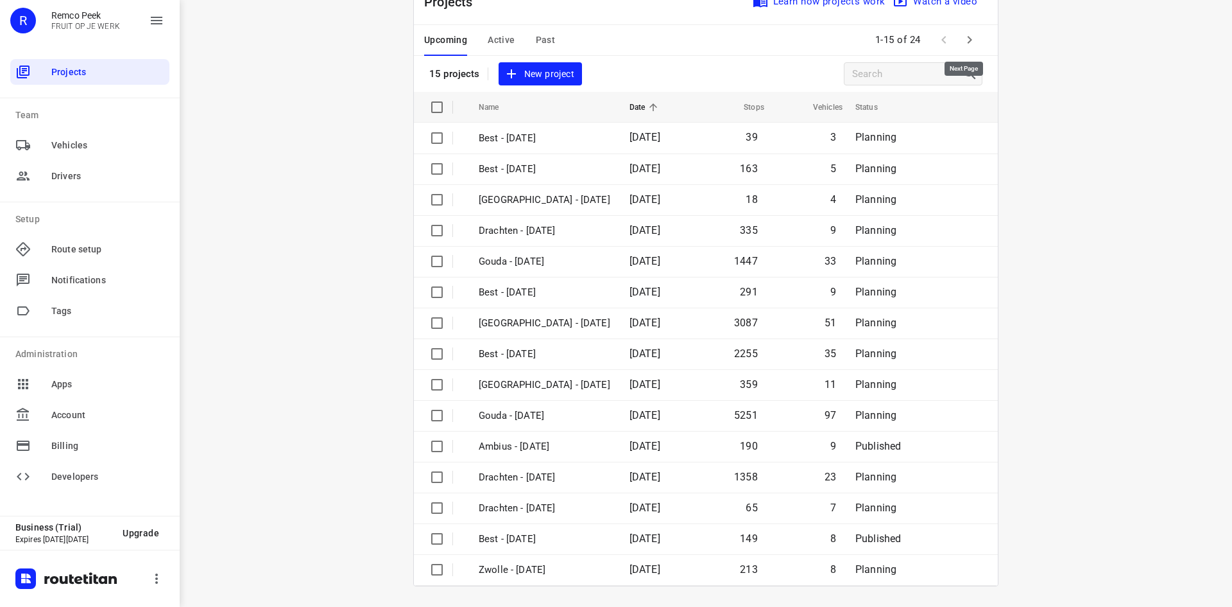
click at [967, 49] on button "button" at bounding box center [970, 40] width 26 height 26
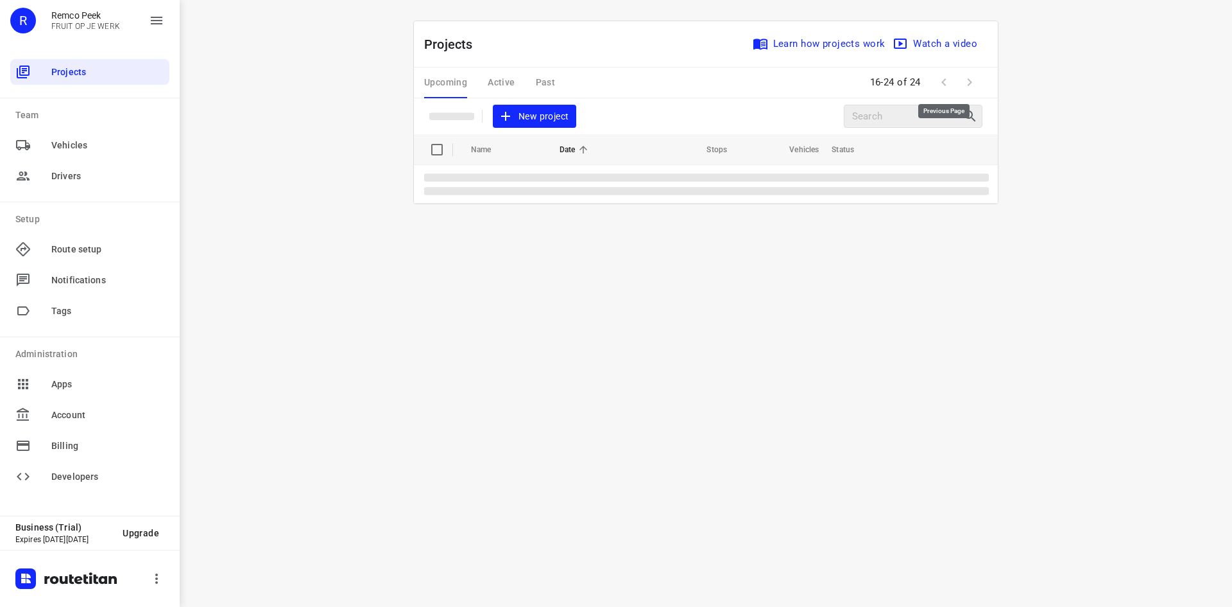
scroll to position [0, 0]
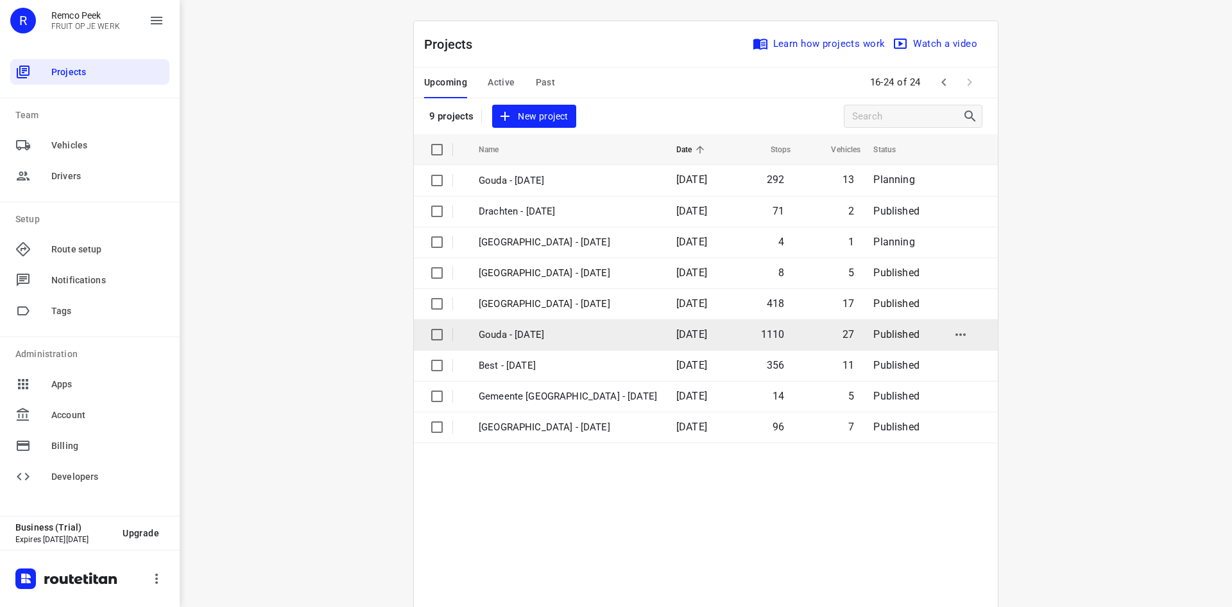
click at [578, 325] on td "Gouda - [DATE]" at bounding box center [566, 334] width 200 height 31
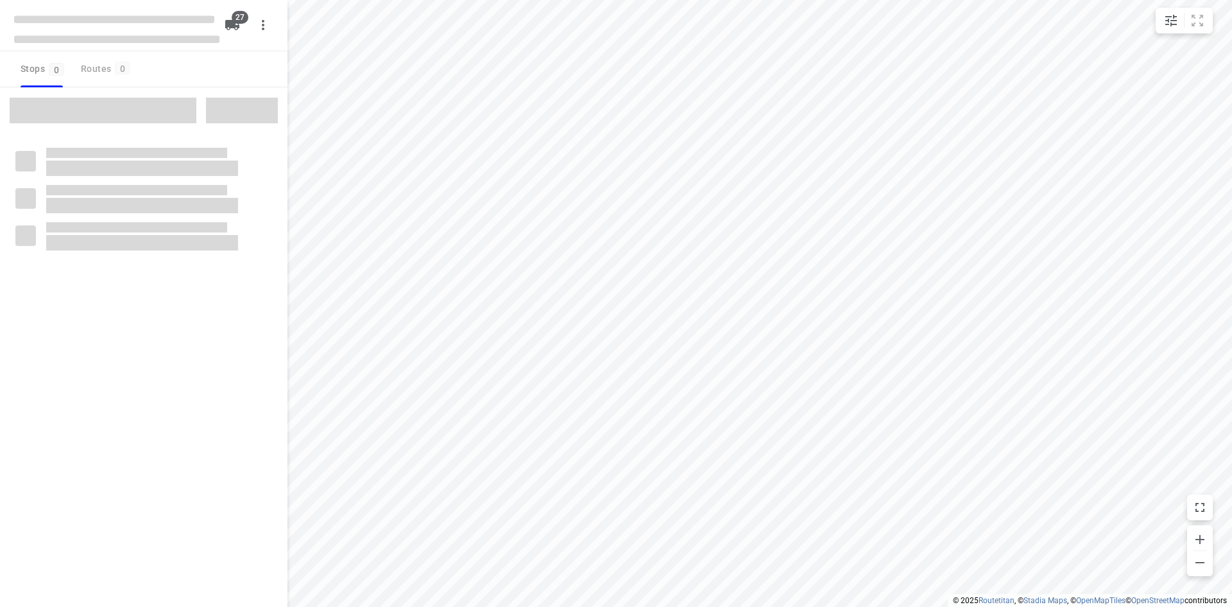
checkbox input "true"
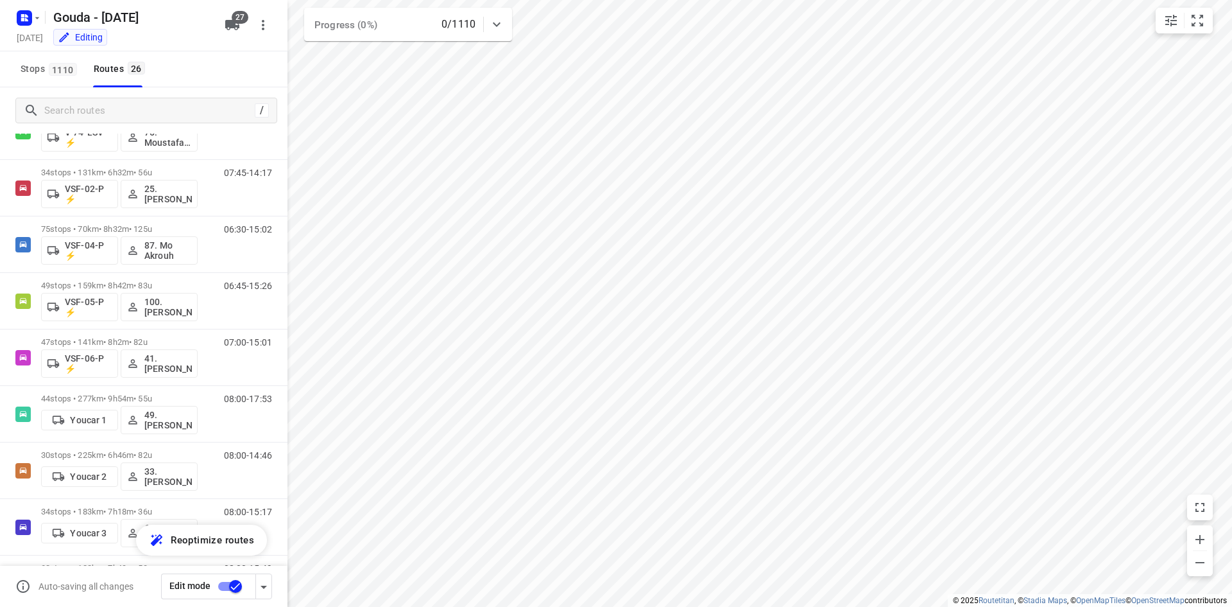
scroll to position [1078, 0]
